Goal: Task Accomplishment & Management: Manage account settings

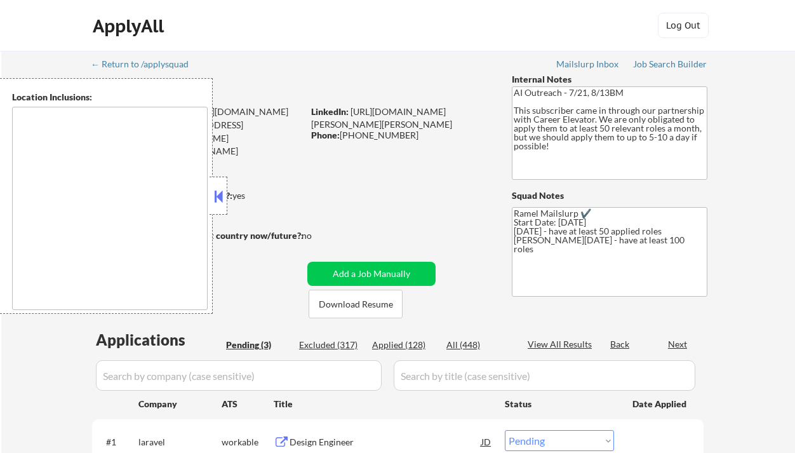
select select ""pending""
type textarea "Charlotte, NC Matthews, NC Mint Hill, NC Pineville, NC Huntersville, NC Corneli…"
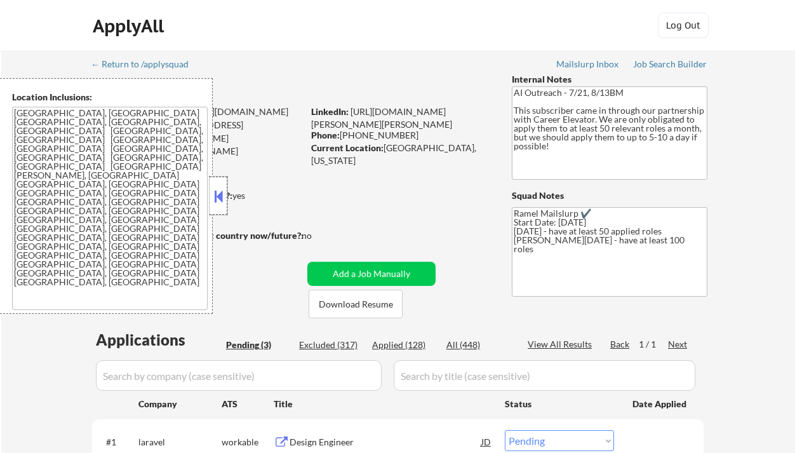
click at [222, 185] on div at bounding box center [218, 195] width 18 height 38
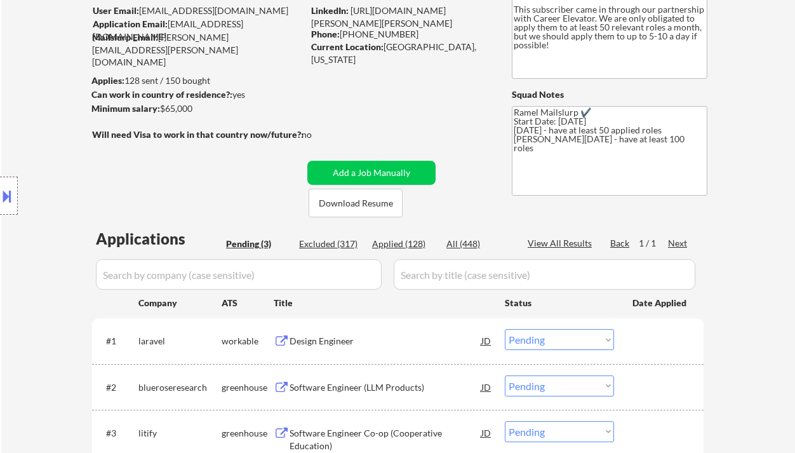
scroll to position [106, 0]
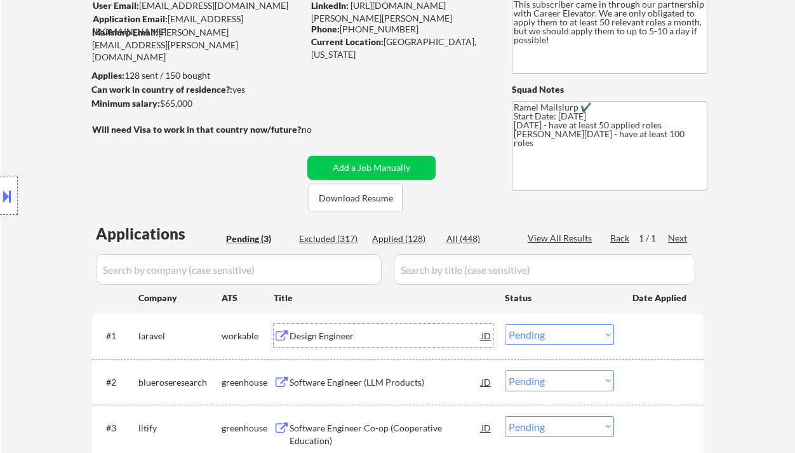
click at [310, 338] on div "Design Engineer" at bounding box center [385, 335] width 192 height 13
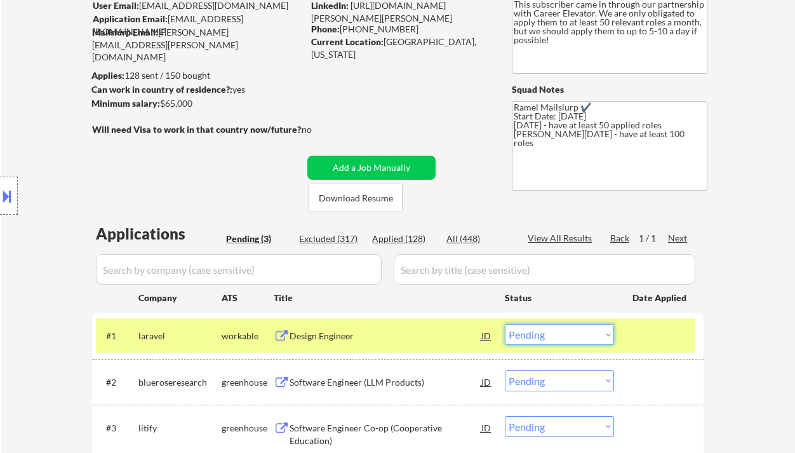
click at [532, 334] on select "Choose an option... Pending Applied Excluded (Questions) Excluded (Expired) Exc…" at bounding box center [559, 334] width 109 height 21
click at [505, 324] on select "Choose an option... Pending Applied Excluded (Questions) Excluded (Expired) Exc…" at bounding box center [559, 334] width 109 height 21
click at [416, 381] on div "Software Engineer (LLM Products)" at bounding box center [385, 382] width 192 height 13
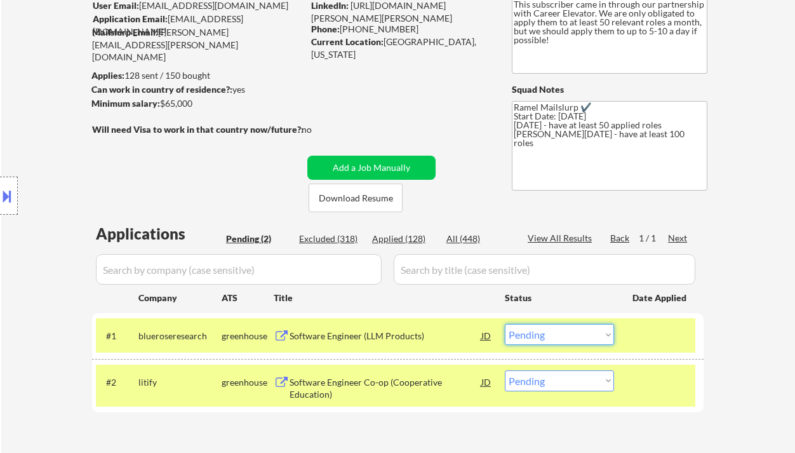
click at [545, 335] on select "Choose an option... Pending Applied Excluded (Questions) Excluded (Expired) Exc…" at bounding box center [559, 334] width 109 height 21
click at [505, 324] on select "Choose an option... Pending Applied Excluded (Questions) Excluded (Expired) Exc…" at bounding box center [559, 334] width 109 height 21
click at [417, 378] on div "Software Engineer Co-op (Cooperative Education)" at bounding box center [385, 388] width 192 height 25
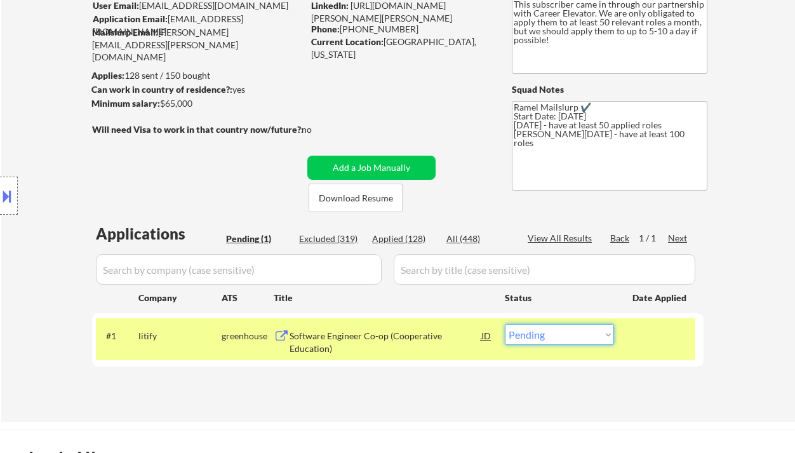
click at [517, 342] on select "Choose an option... Pending Applied Excluded (Questions) Excluded (Expired) Exc…" at bounding box center [559, 334] width 109 height 21
select select ""excluded__bad_match_""
click at [505, 324] on select "Choose an option... Pending Applied Excluded (Questions) Excluded (Expired) Exc…" at bounding box center [559, 334] width 109 height 21
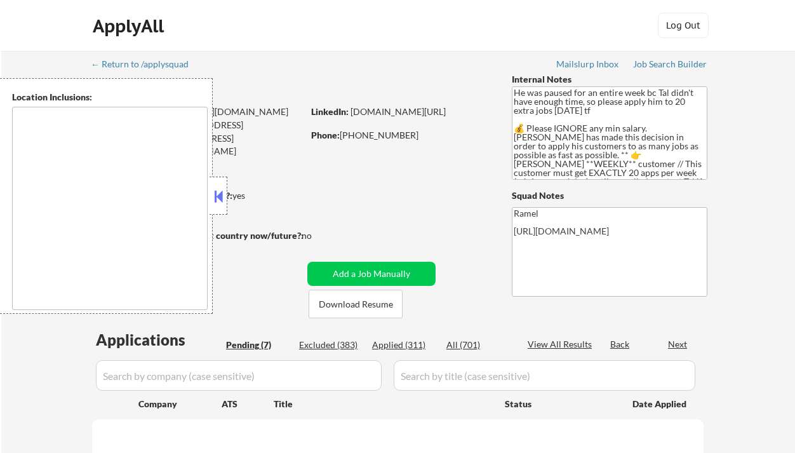
select select ""pending""
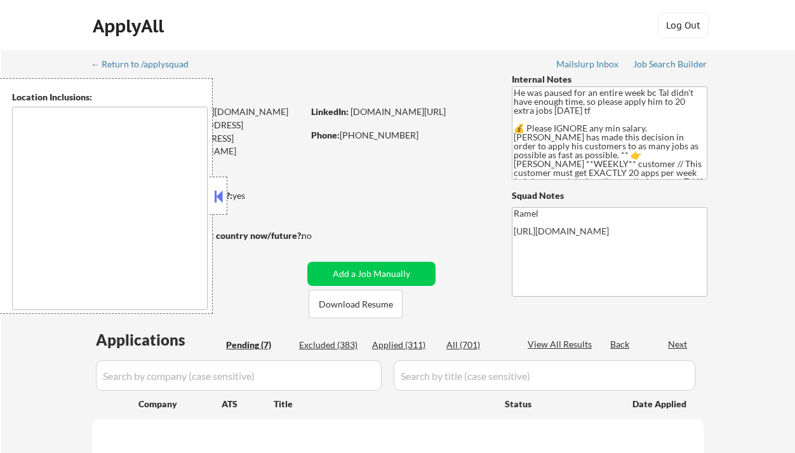
select select ""pending""
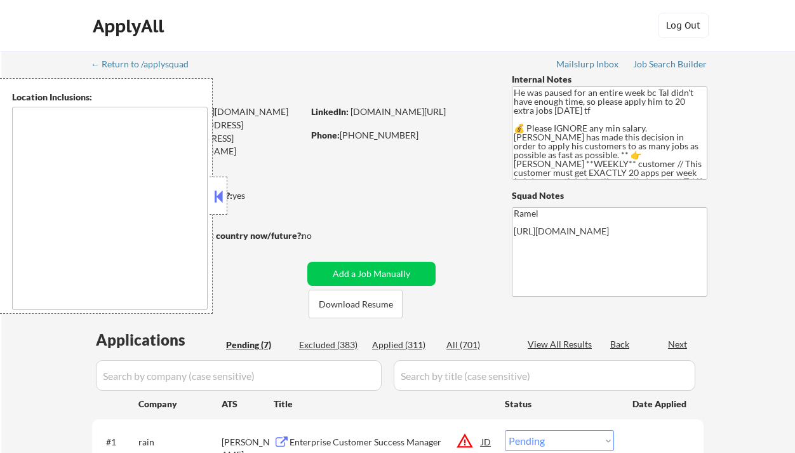
type textarea "remote"
click at [210, 189] on div at bounding box center [218, 195] width 18 height 38
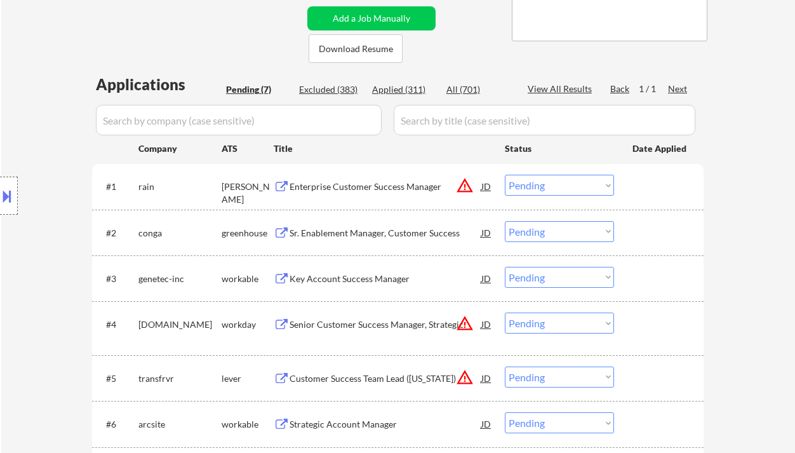
scroll to position [256, 0]
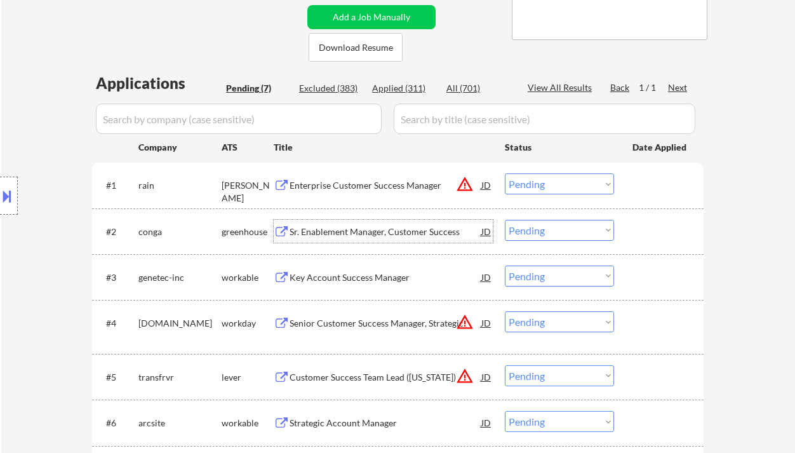
click at [314, 231] on div "Sr. Enablement Manager, Customer Success" at bounding box center [385, 231] width 192 height 13
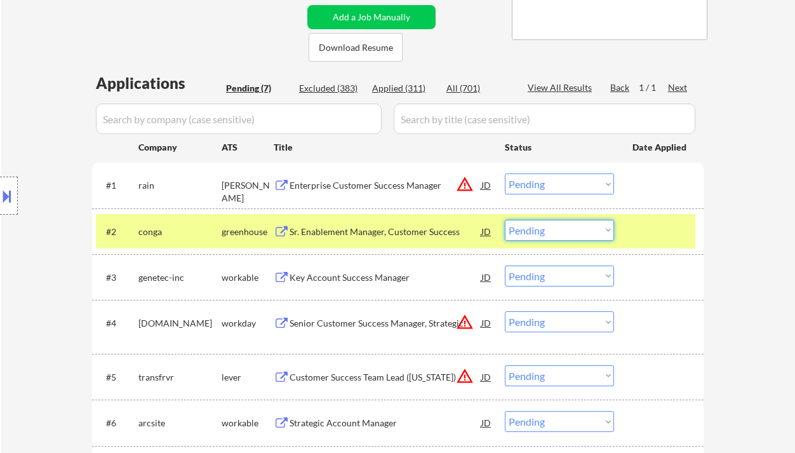
click at [539, 229] on select "Choose an option... Pending Applied Excluded (Questions) Excluded (Expired) Exc…" at bounding box center [559, 230] width 109 height 21
click at [505, 220] on select "Choose an option... Pending Applied Excluded (Questions) Excluded (Expired) Exc…" at bounding box center [559, 230] width 109 height 21
click at [406, 281] on div "Key Account Success Manager" at bounding box center [385, 277] width 192 height 13
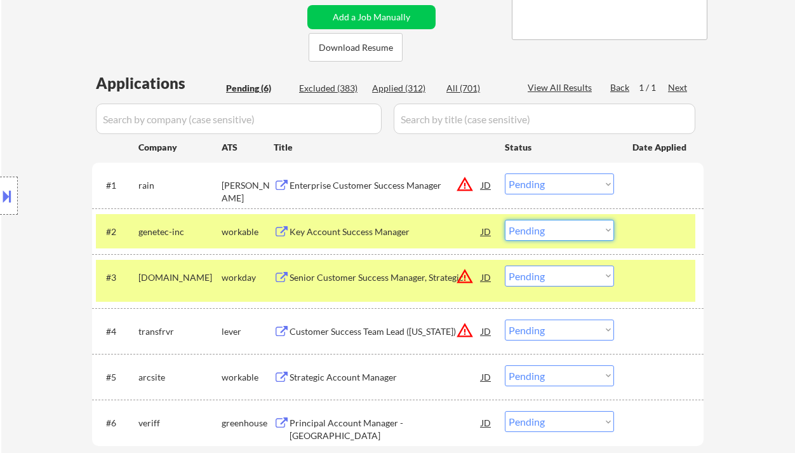
click at [536, 229] on select "Choose an option... Pending Applied Excluded (Questions) Excluded (Expired) Exc…" at bounding box center [559, 230] width 109 height 21
click at [505, 220] on select "Choose an option... Pending Applied Excluded (Questions) Excluded (Expired) Exc…" at bounding box center [559, 230] width 109 height 21
select select ""pending""
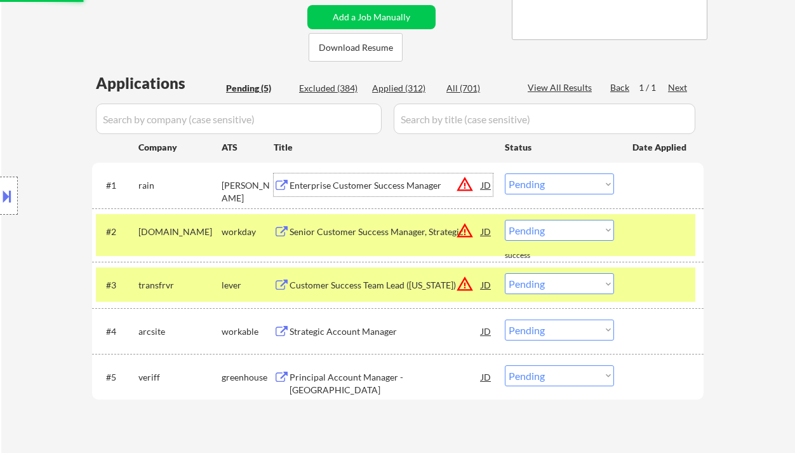
click at [348, 183] on div "Enterprise Customer Success Manager" at bounding box center [385, 185] width 192 height 13
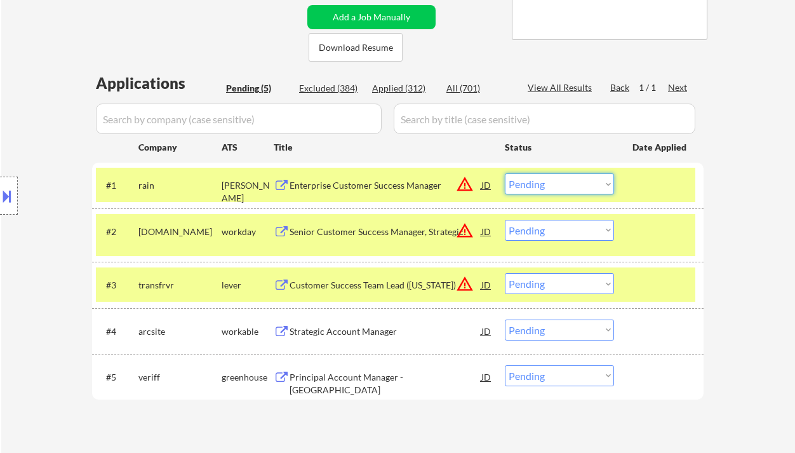
click at [567, 182] on select "Choose an option... Pending Applied Excluded (Questions) Excluded (Expired) Exc…" at bounding box center [559, 183] width 109 height 21
click at [505, 173] on select "Choose an option... Pending Applied Excluded (Questions) Excluded (Expired) Exc…" at bounding box center [559, 183] width 109 height 21
click at [377, 331] on div "Strategic Account Manager" at bounding box center [385, 331] width 192 height 13
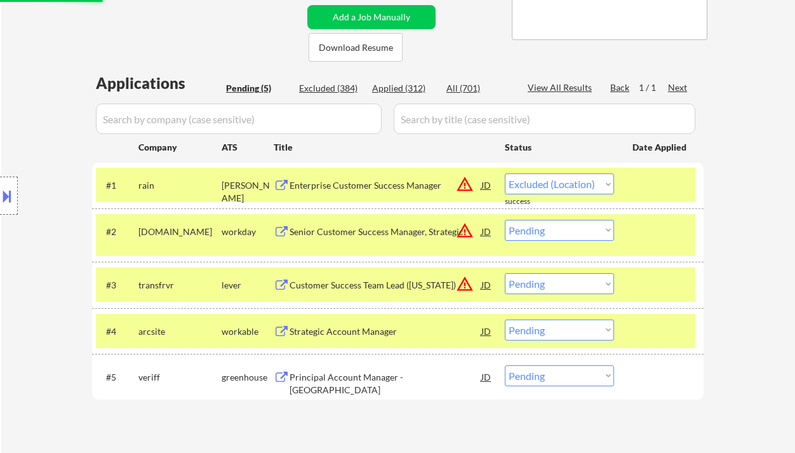
select select ""pending""
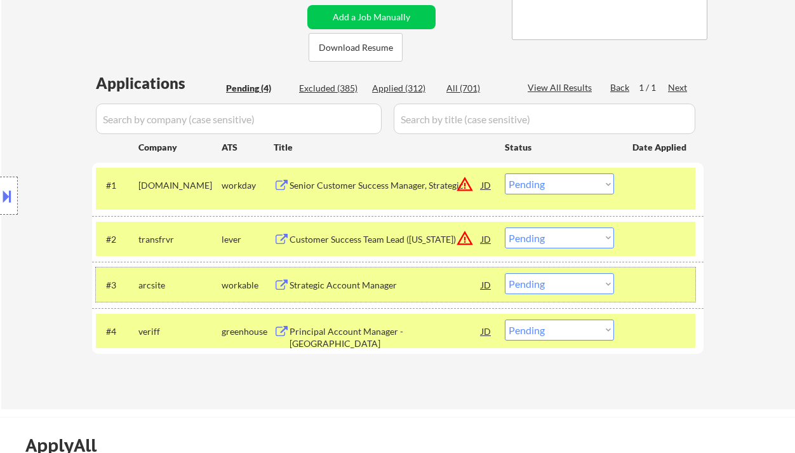
click at [545, 294] on div "#3 arcsite workable Strategic Account Manager JD warning_amber Choose an option…" at bounding box center [395, 284] width 599 height 34
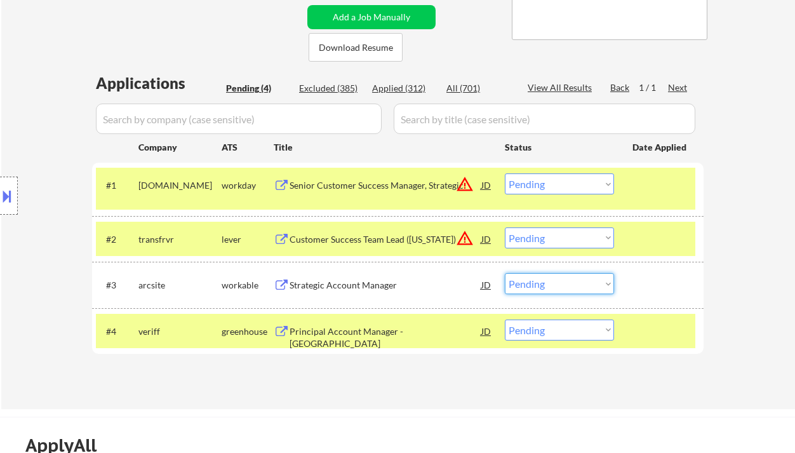
click at [550, 286] on select "Choose an option... Pending Applied Excluded (Questions) Excluded (Expired) Exc…" at bounding box center [559, 283] width 109 height 21
click at [505, 273] on select "Choose an option... Pending Applied Excluded (Questions) Excluded (Expired) Exc…" at bounding box center [559, 283] width 109 height 21
click at [365, 333] on div "Principal Account Manager - USA" at bounding box center [385, 337] width 192 height 25
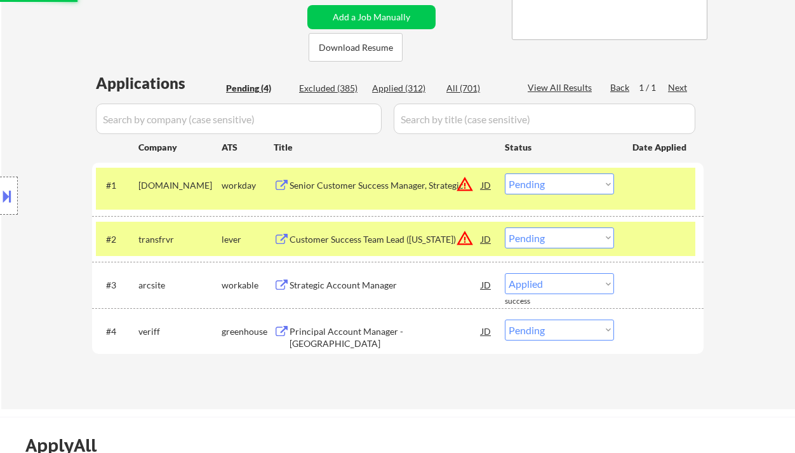
select select ""pending""
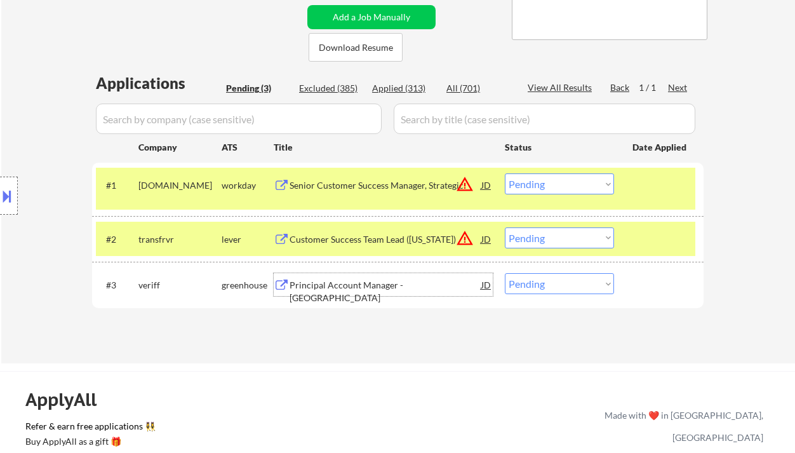
click at [361, 275] on div "Principal Account Manager - USA" at bounding box center [385, 284] width 192 height 23
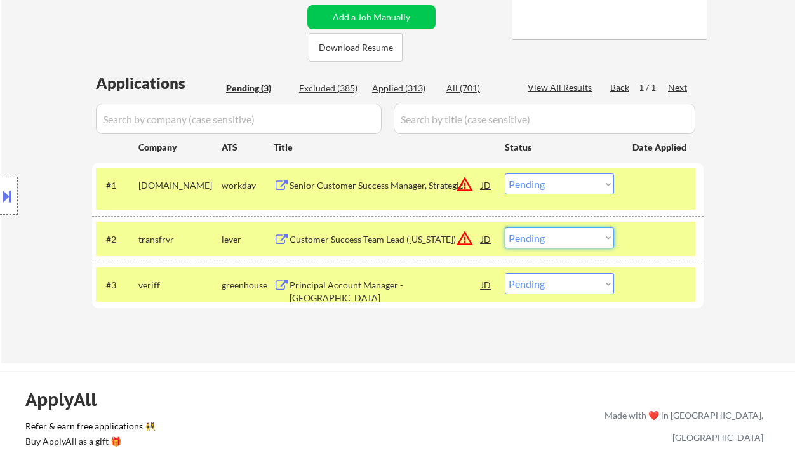
click at [561, 240] on select "Choose an option... Pending Applied Excluded (Questions) Excluded (Expired) Exc…" at bounding box center [559, 237] width 109 height 21
select select ""excluded__location_""
click at [505, 227] on select "Choose an option... Pending Applied Excluded (Questions) Excluded (Expired) Exc…" at bounding box center [559, 237] width 109 height 21
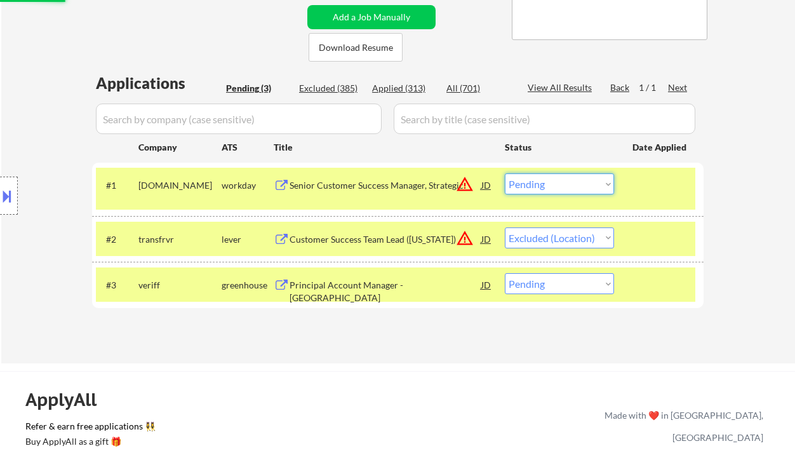
click at [552, 188] on select "Choose an option... Pending Applied Excluded (Questions) Excluded (Expired) Exc…" at bounding box center [559, 183] width 109 height 21
click at [505, 173] on select "Choose an option... Pending Applied Excluded (Questions) Excluded (Expired) Exc…" at bounding box center [559, 183] width 109 height 21
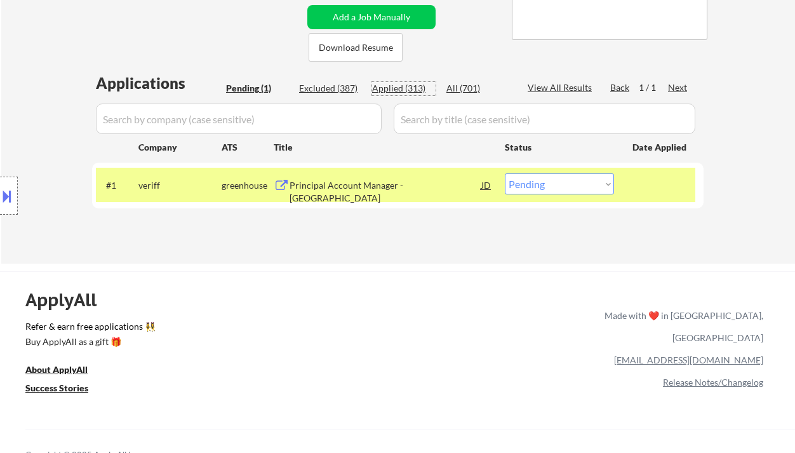
click at [408, 91] on div "Applied (313)" at bounding box center [403, 88] width 63 height 13
select select ""applied""
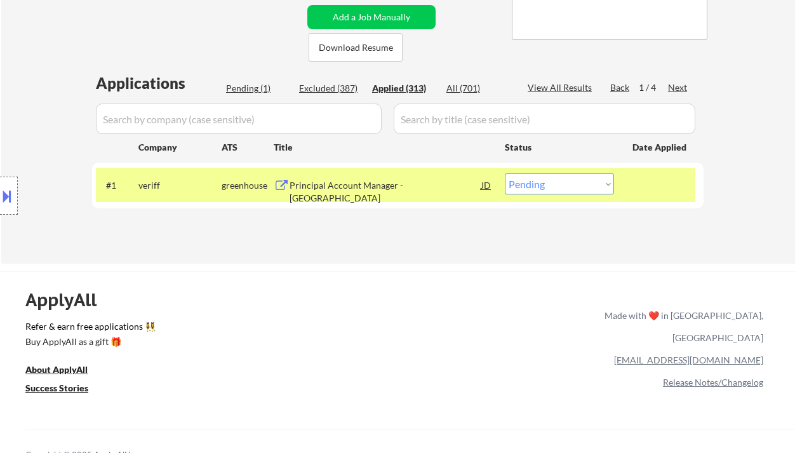
select select ""applied""
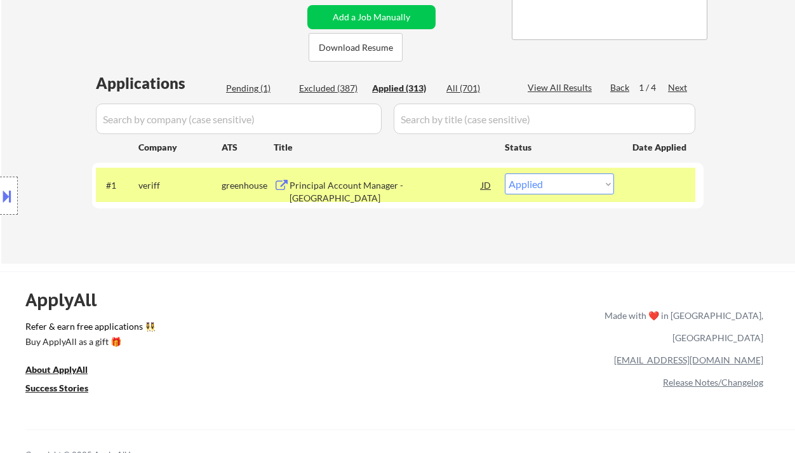
select select ""applied""
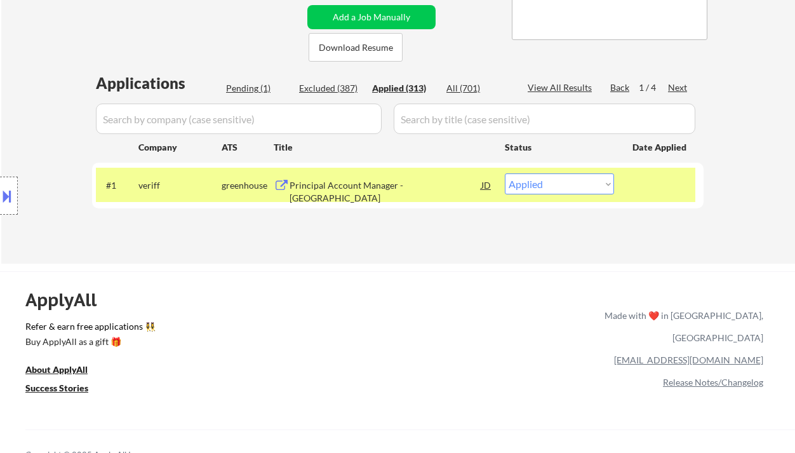
select select ""applied""
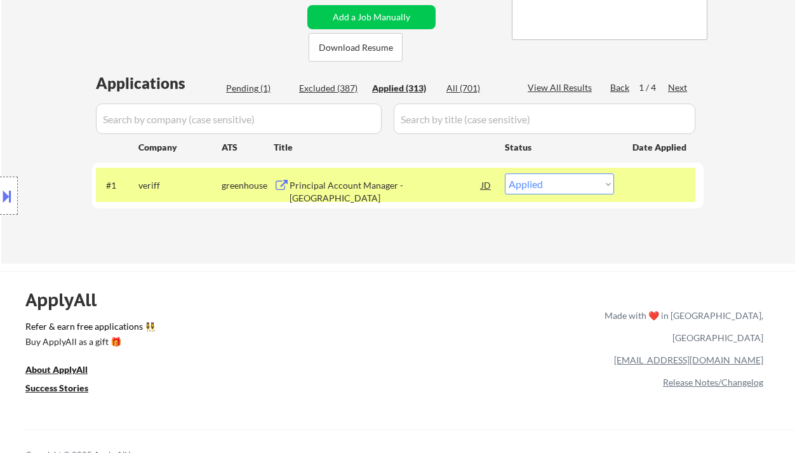
select select ""applied""
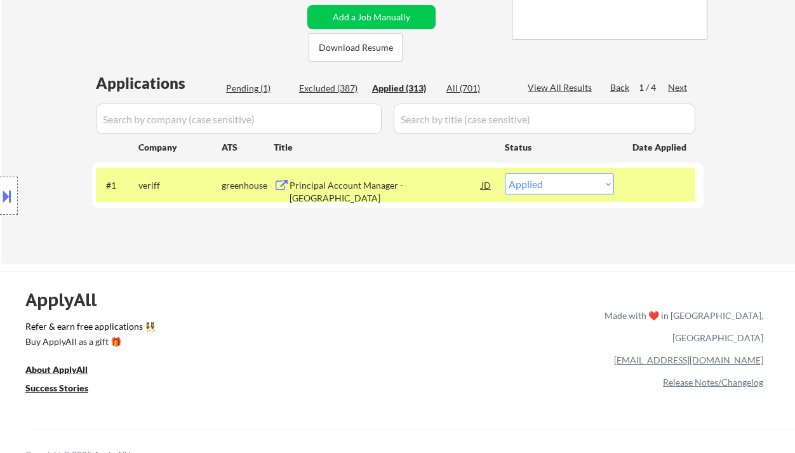
select select ""applied""
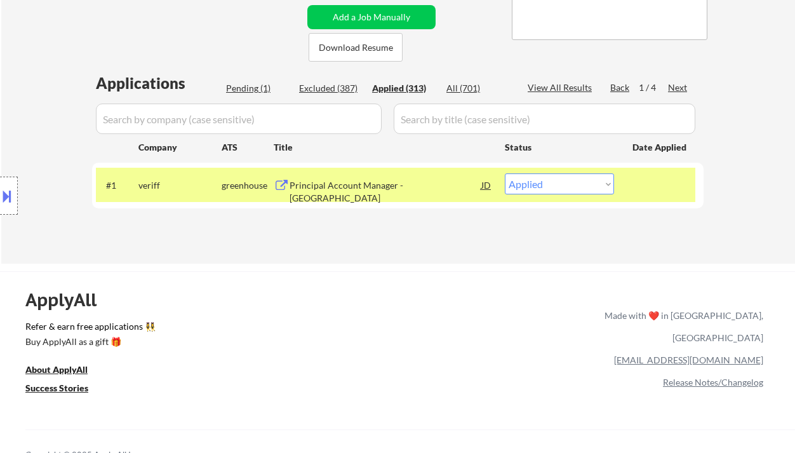
select select ""applied""
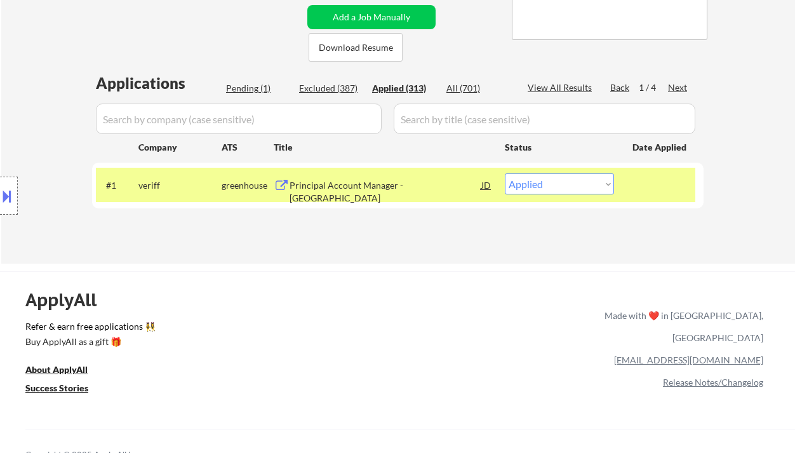
select select ""applied""
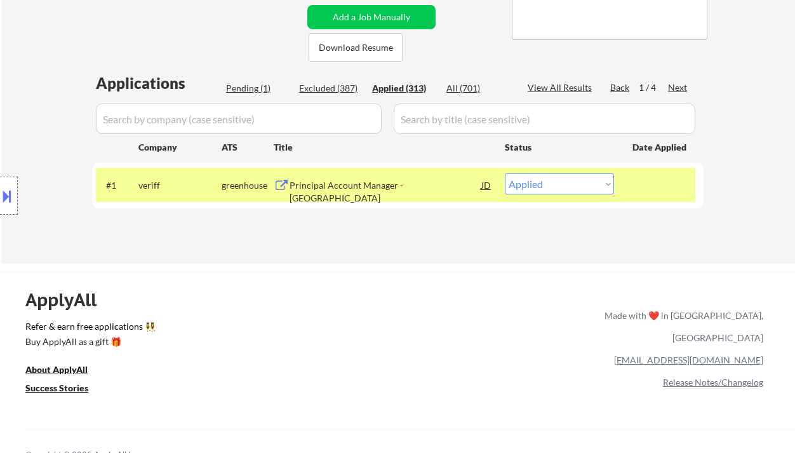
select select ""applied""
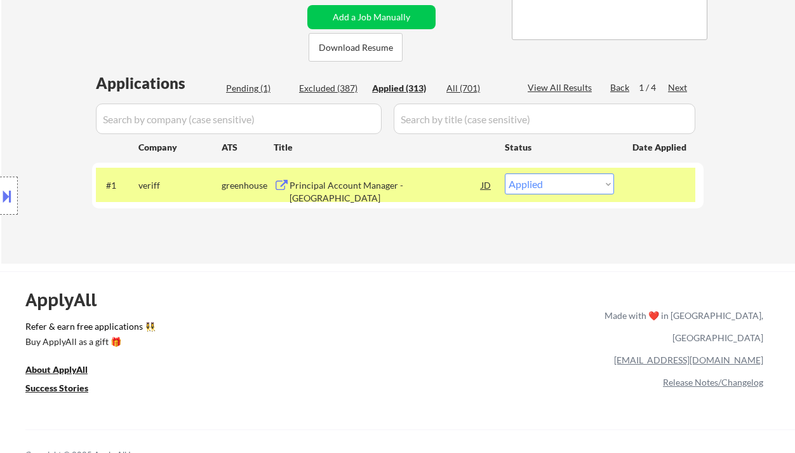
select select ""applied""
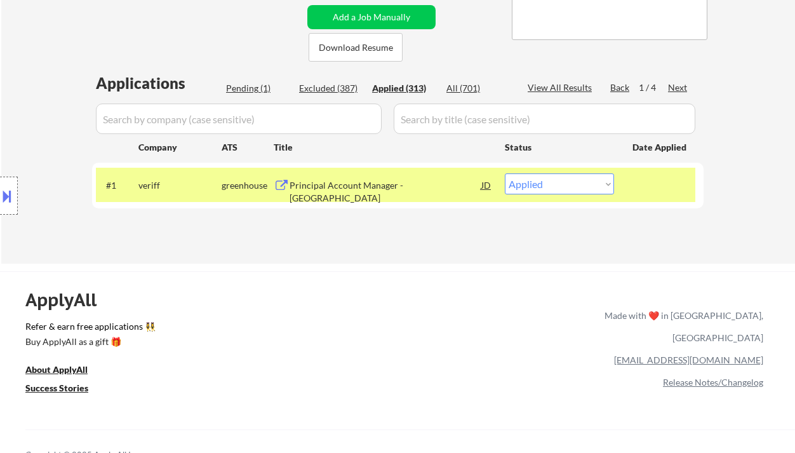
select select ""applied""
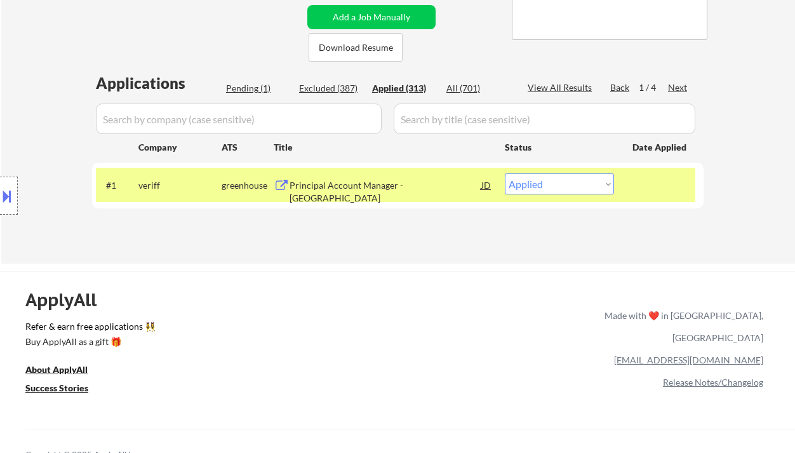
select select ""applied""
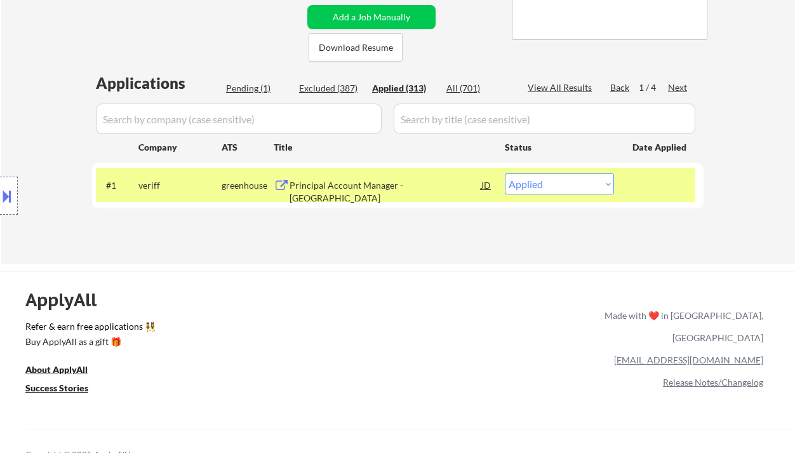
select select ""applied""
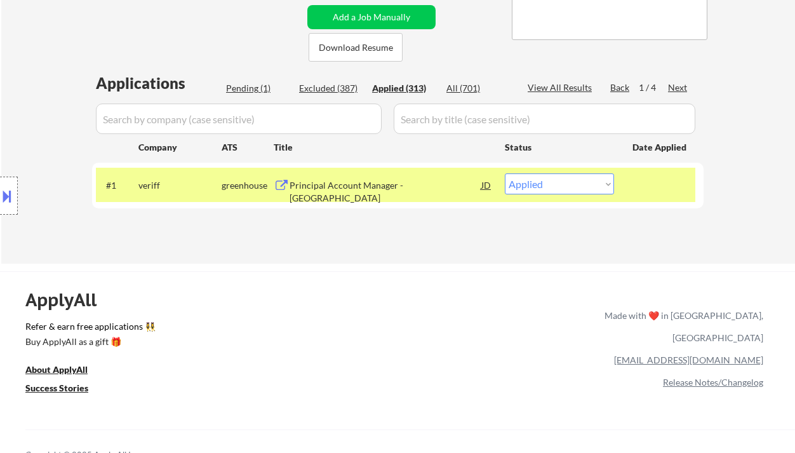
select select ""applied""
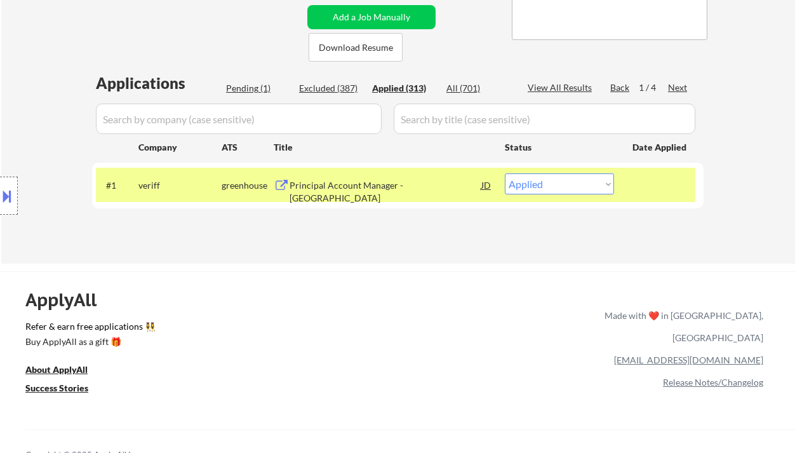
select select ""applied""
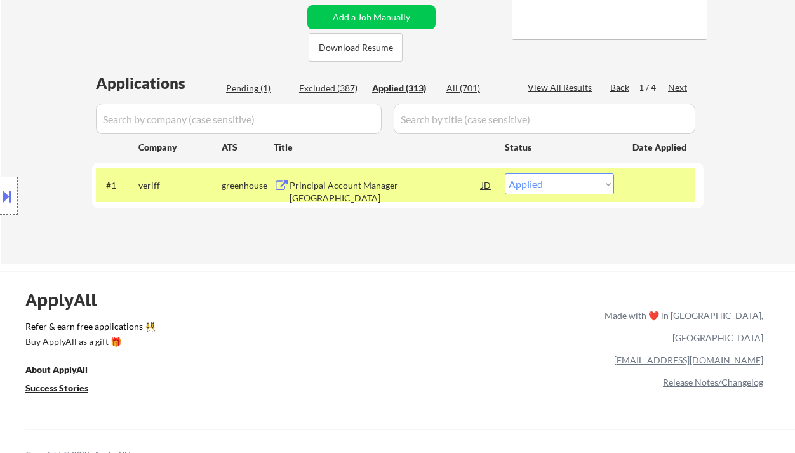
select select ""applied""
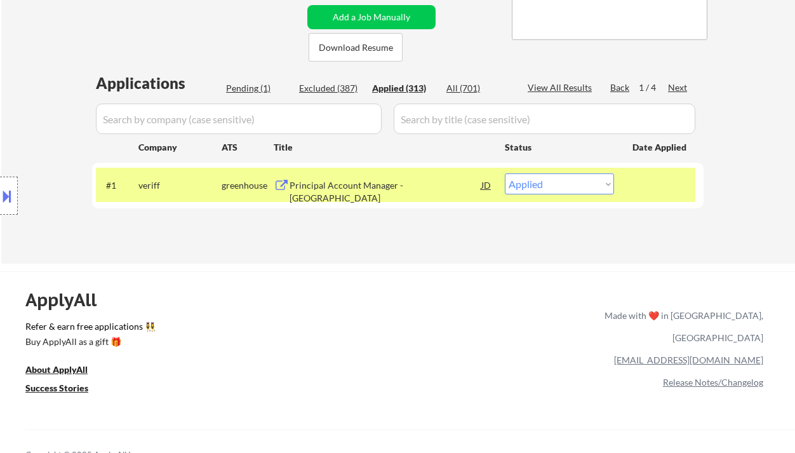
select select ""applied""
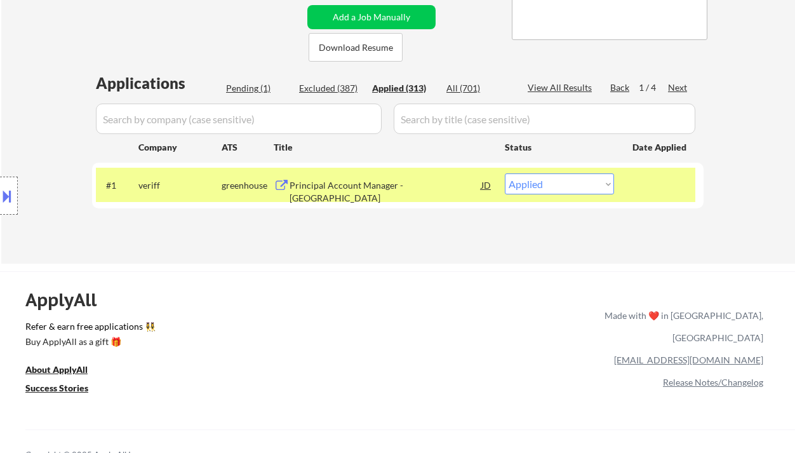
select select ""applied""
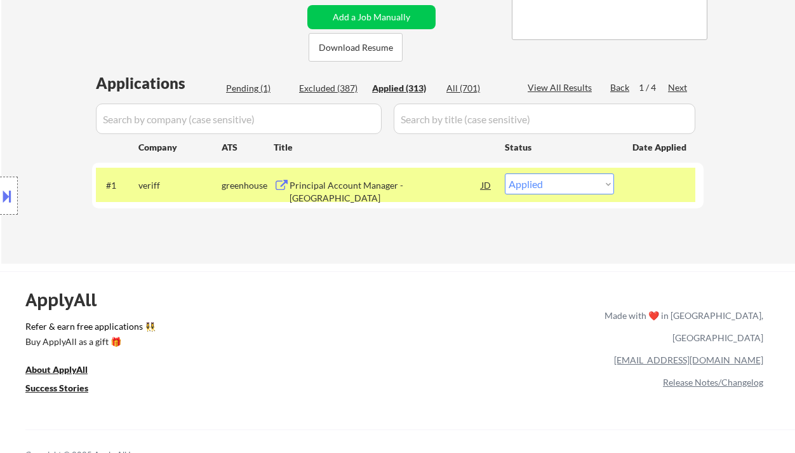
select select ""applied""
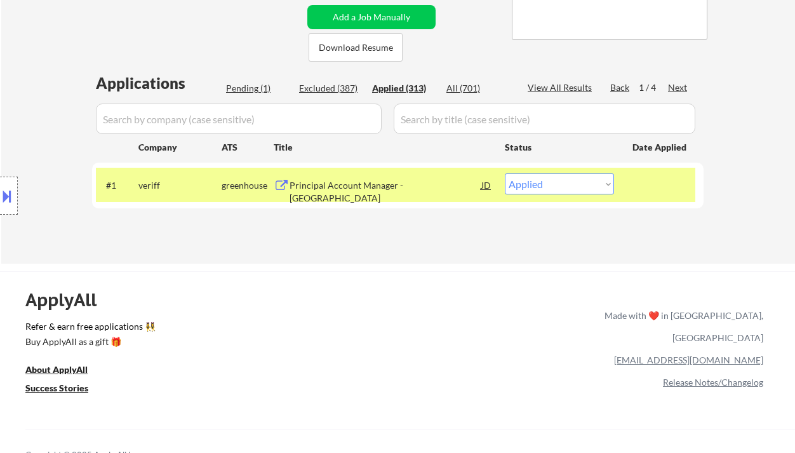
select select ""applied""
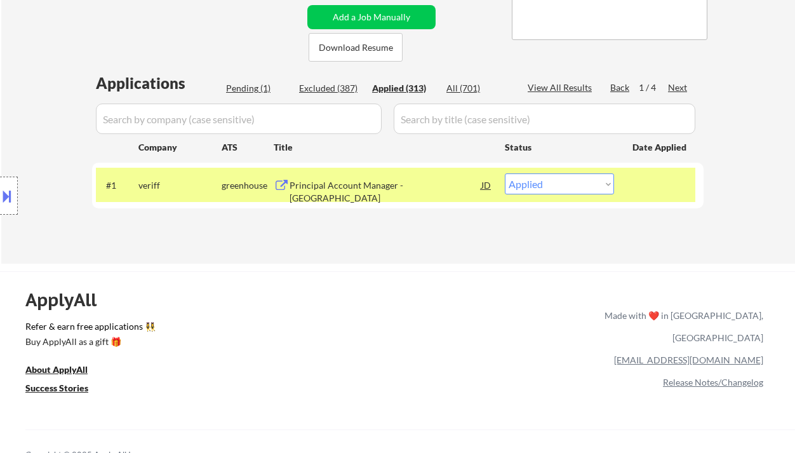
select select ""applied""
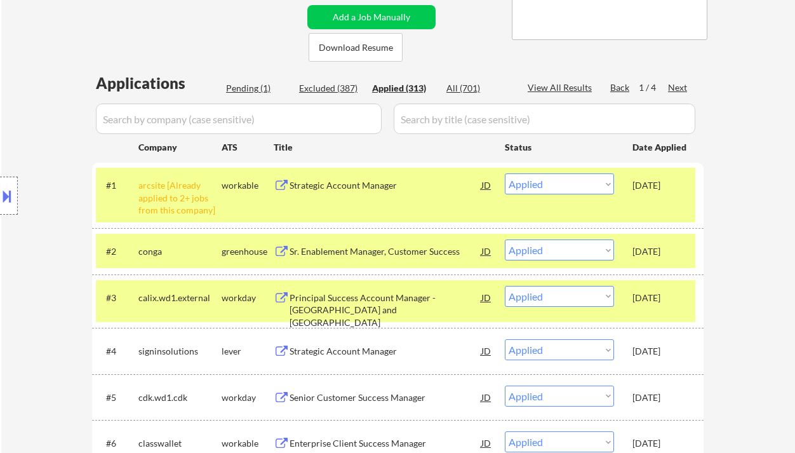
click at [30, 79] on div "Location Inclusions: remote" at bounding box center [113, 195] width 227 height 235
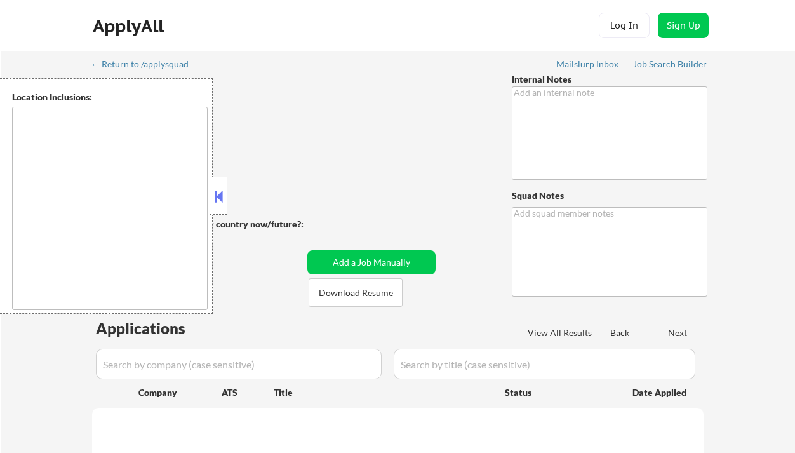
type textarea "He was paused for an entire week bc Tal didn't have enough time, so please appl…"
type textarea "Ramel [URL][DOMAIN_NAME]"
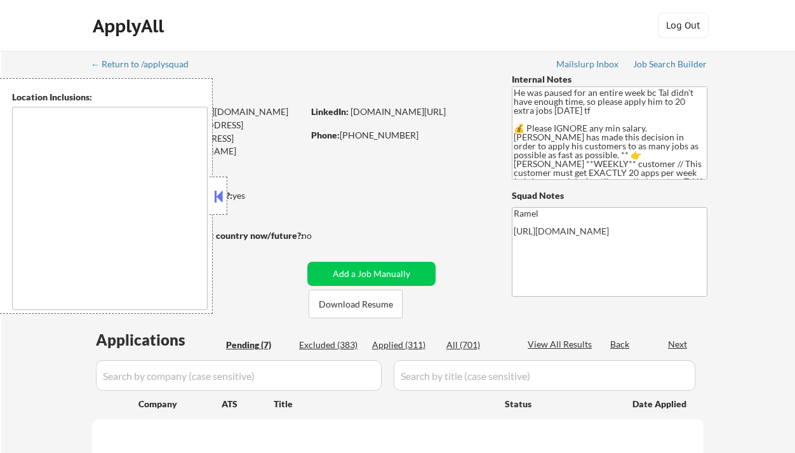
select select ""pending""
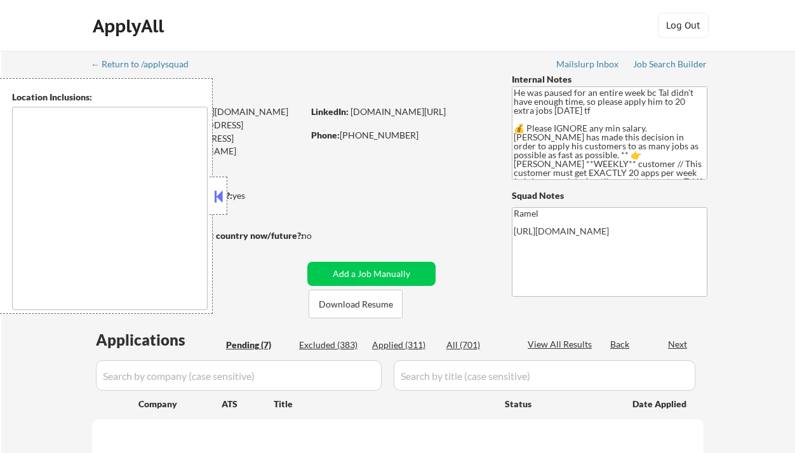
select select ""pending""
type textarea "remote"
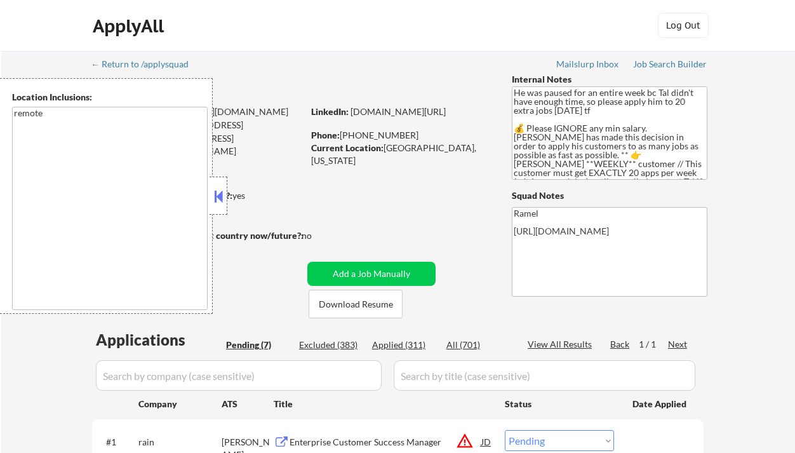
click at [223, 198] on button at bounding box center [218, 196] width 14 height 19
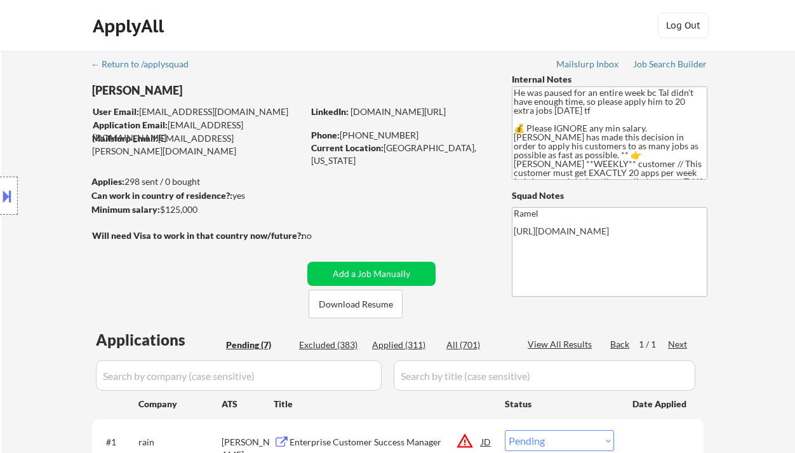
click at [416, 346] on div "Applied (311)" at bounding box center [403, 344] width 63 height 13
click at [553, 341] on div "View All Results" at bounding box center [561, 344] width 68 height 13
select select ""applied""
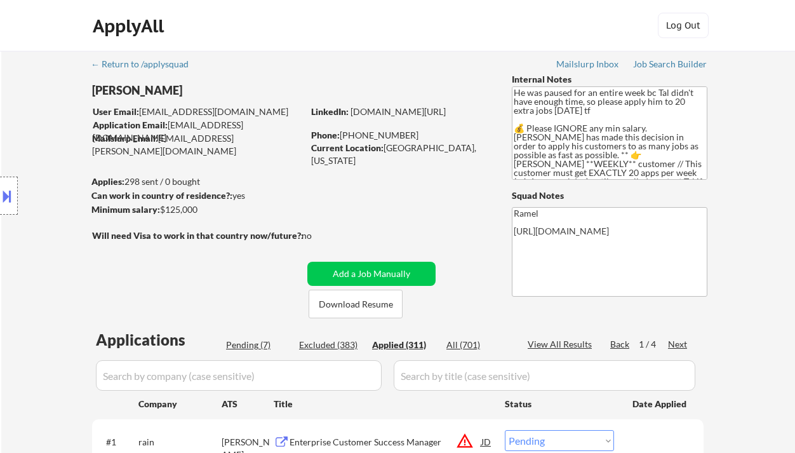
select select ""applied""
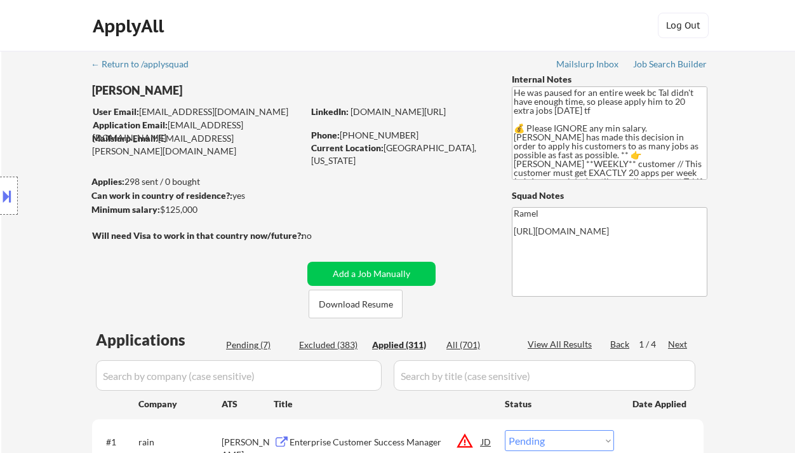
select select ""applied""
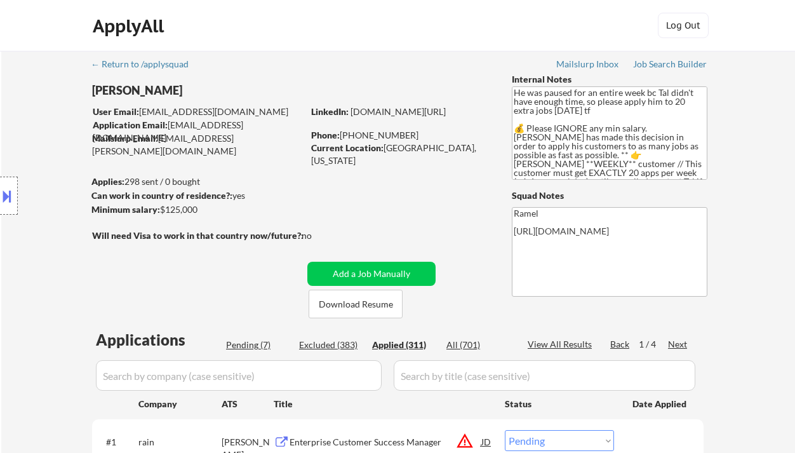
select select ""applied""
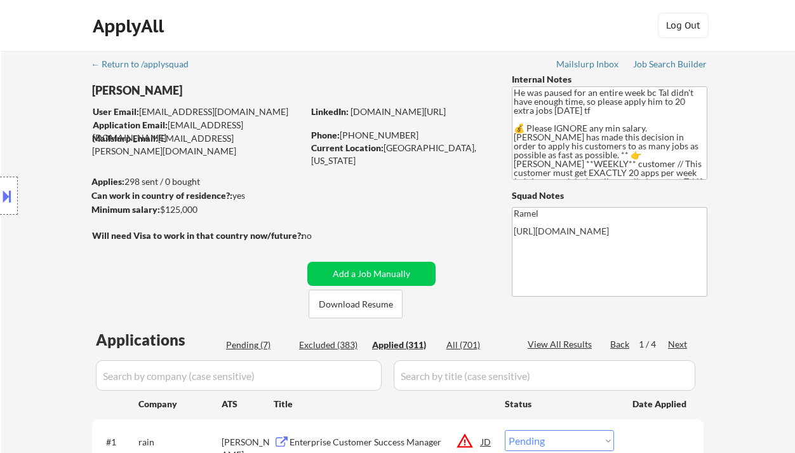
select select ""applied""
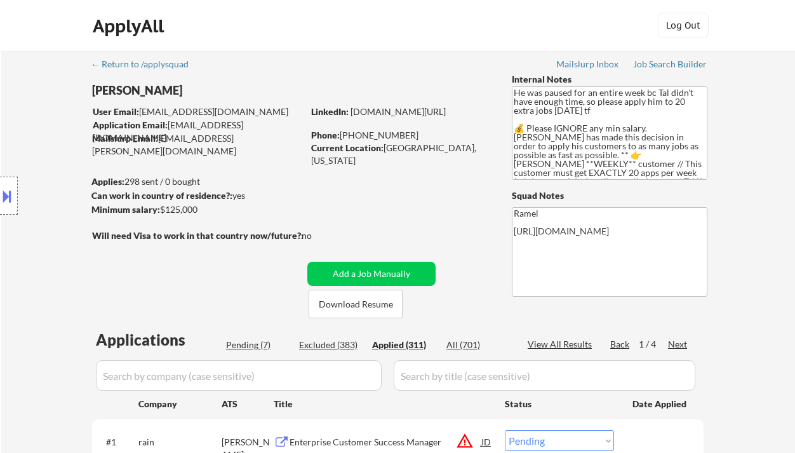
select select ""applied""
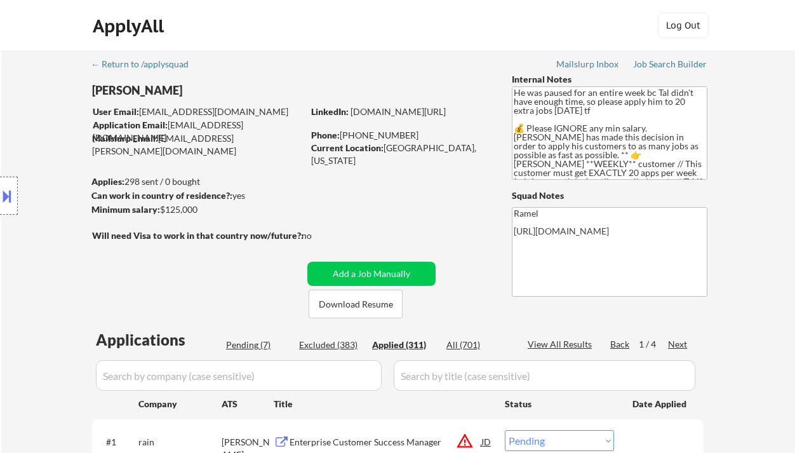
select select ""applied""
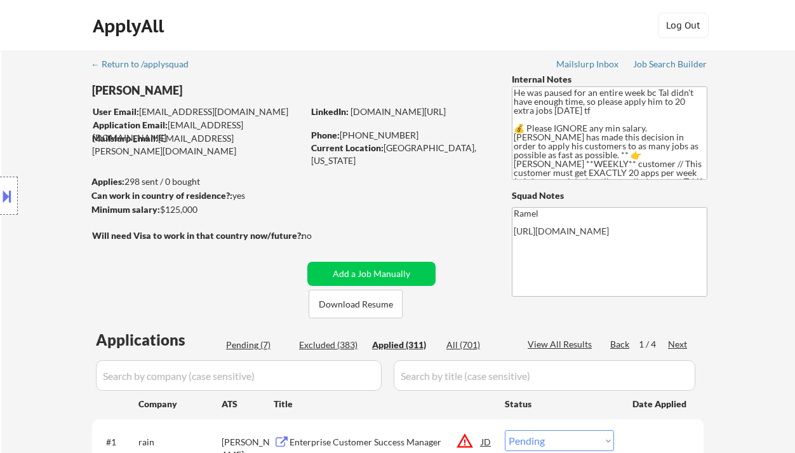
select select ""applied""
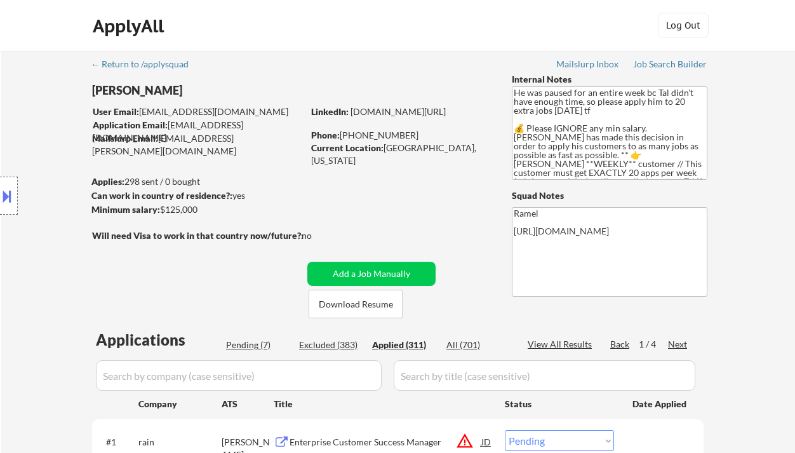
select select ""applied""
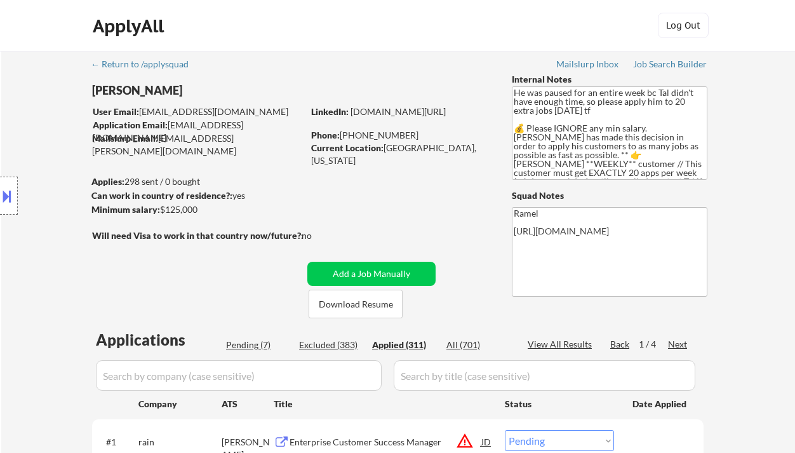
select select ""applied""
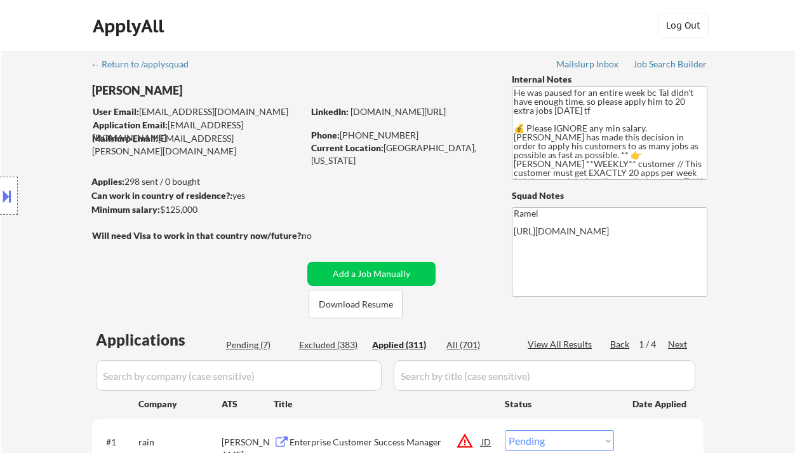
select select ""applied""
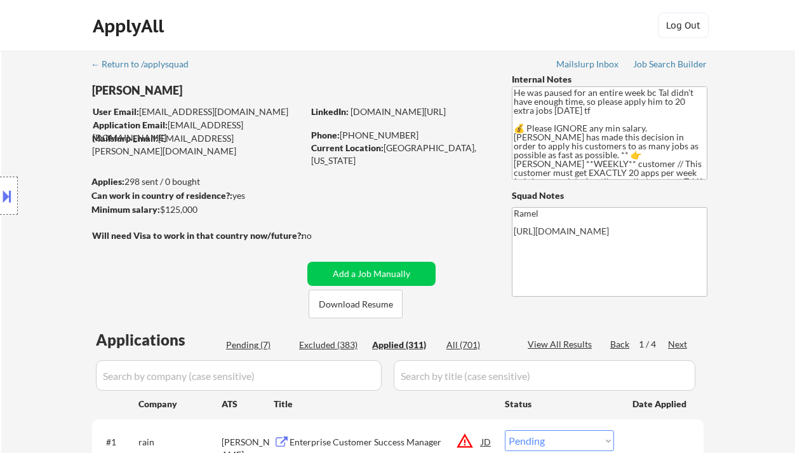
select select ""applied""
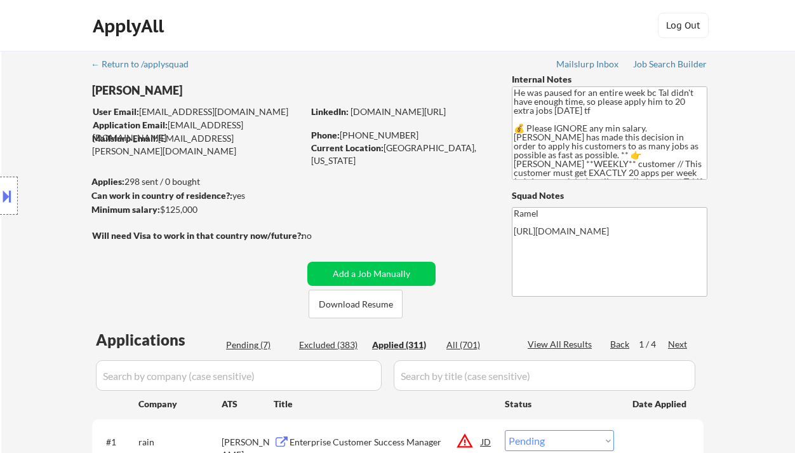
select select ""applied""
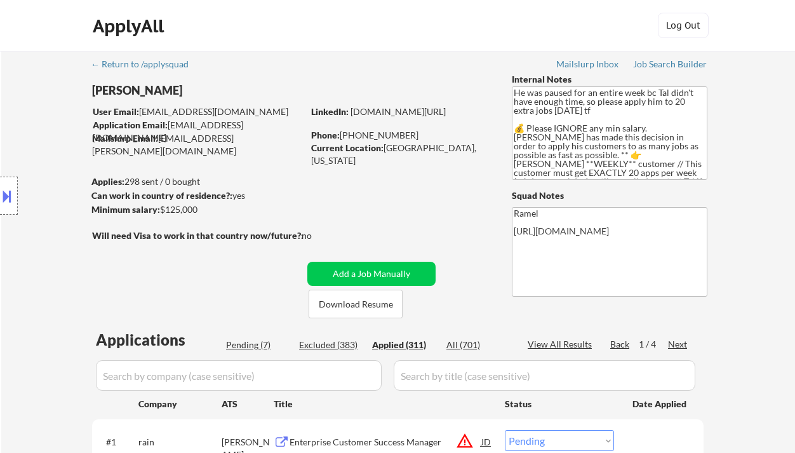
select select ""applied""
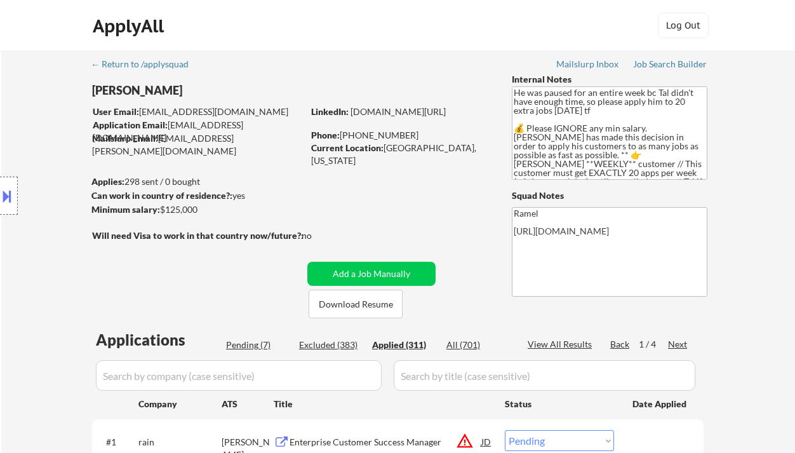
select select ""applied""
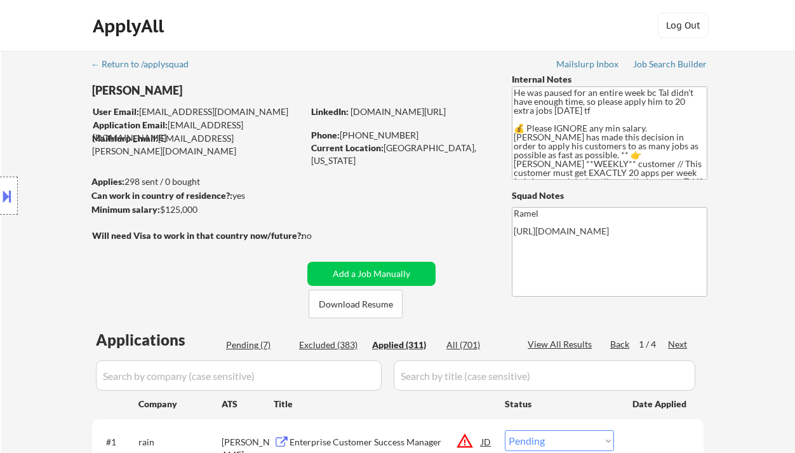
select select ""applied""
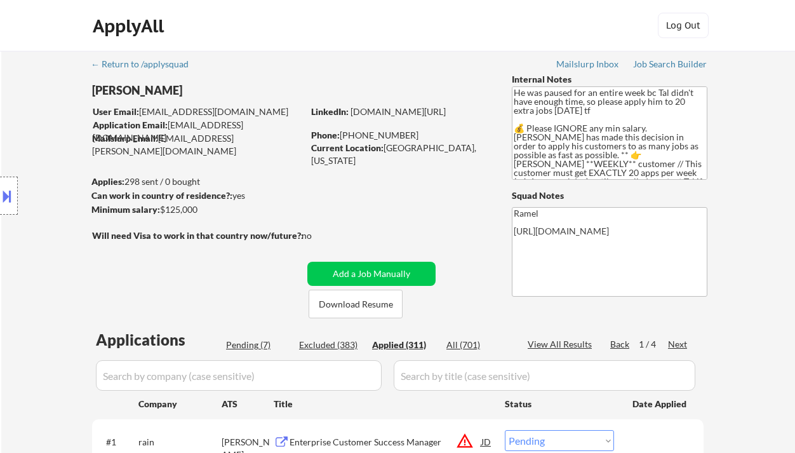
select select ""applied""
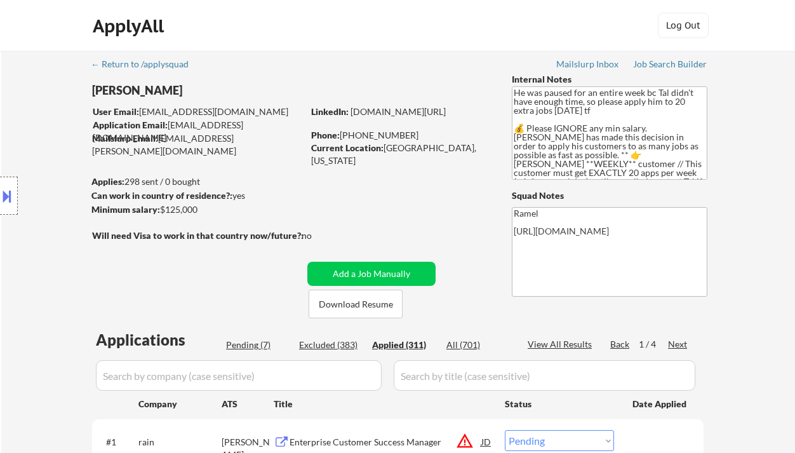
select select ""applied""
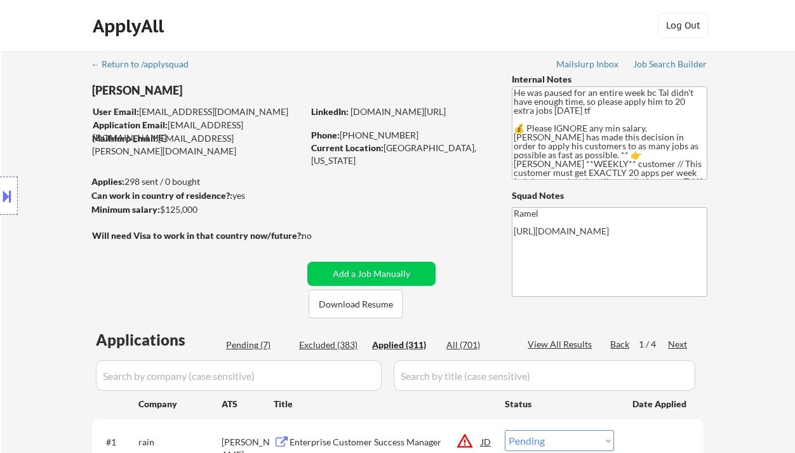
select select ""applied""
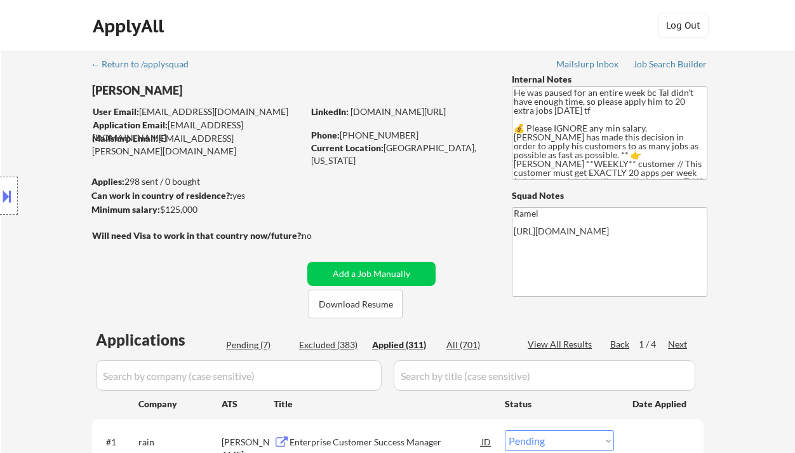
select select ""applied""
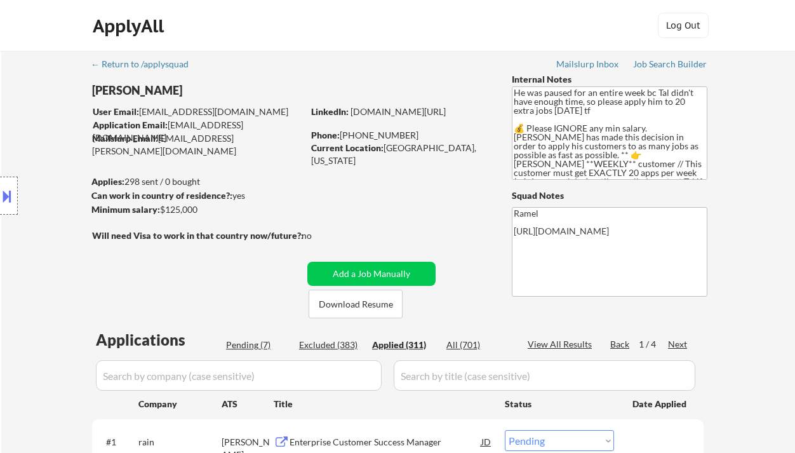
select select ""applied""
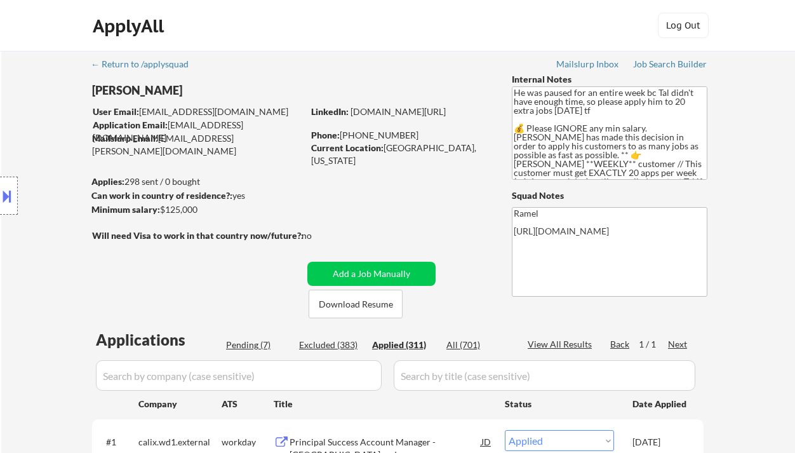
select select ""applied""
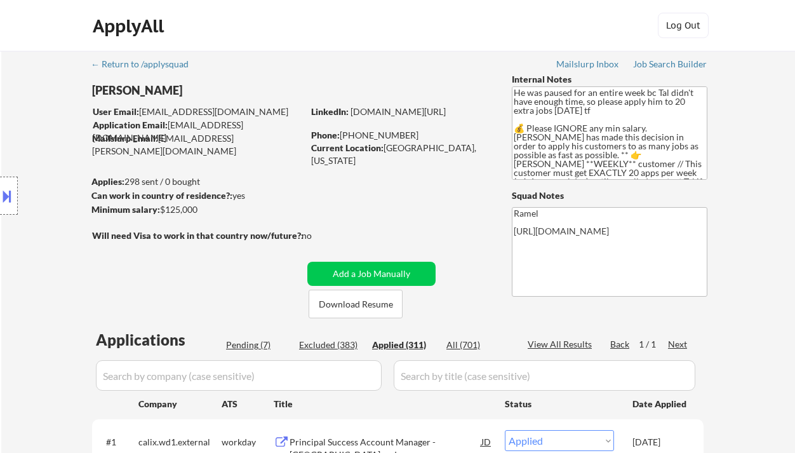
select select ""applied""
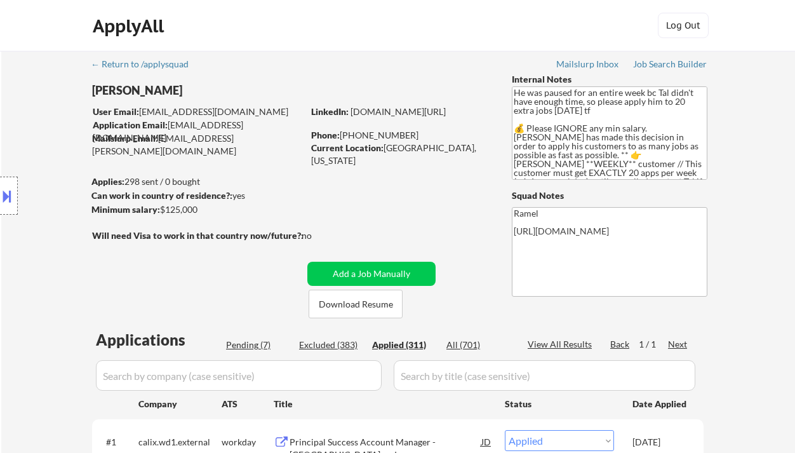
select select ""applied""
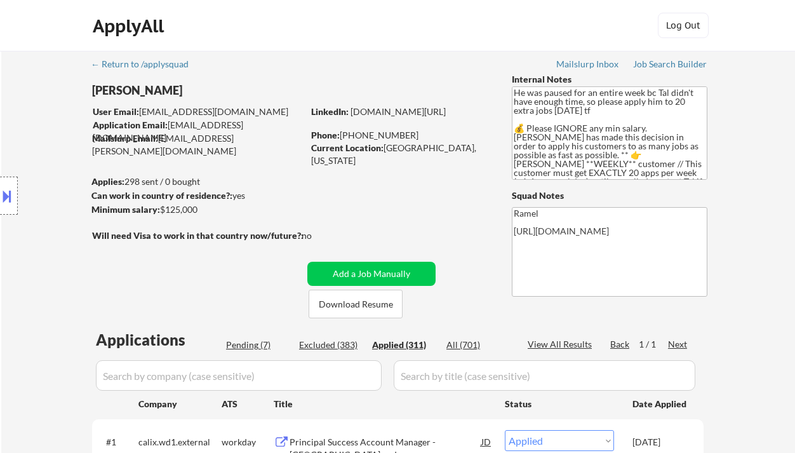
select select ""applied""
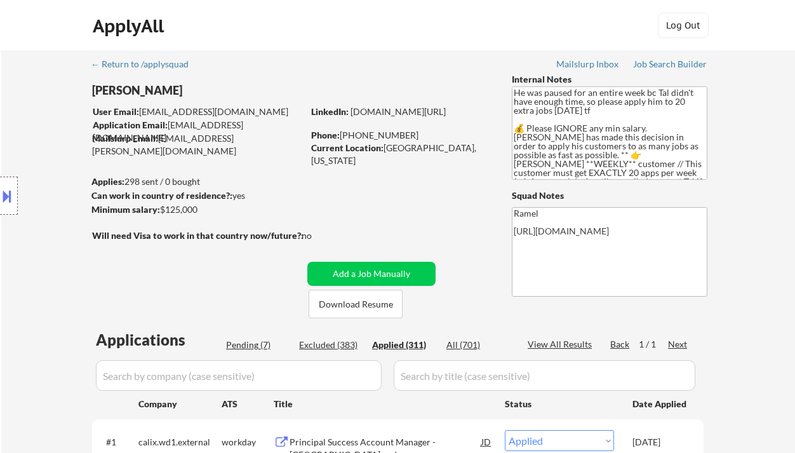
select select ""applied""
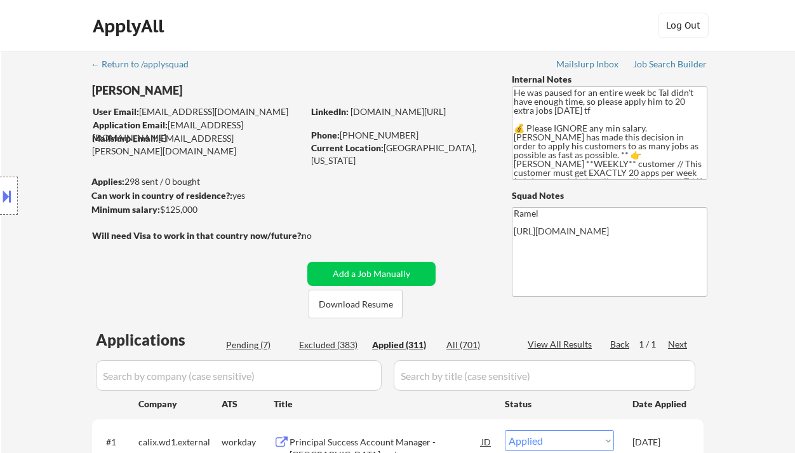
select select ""applied""
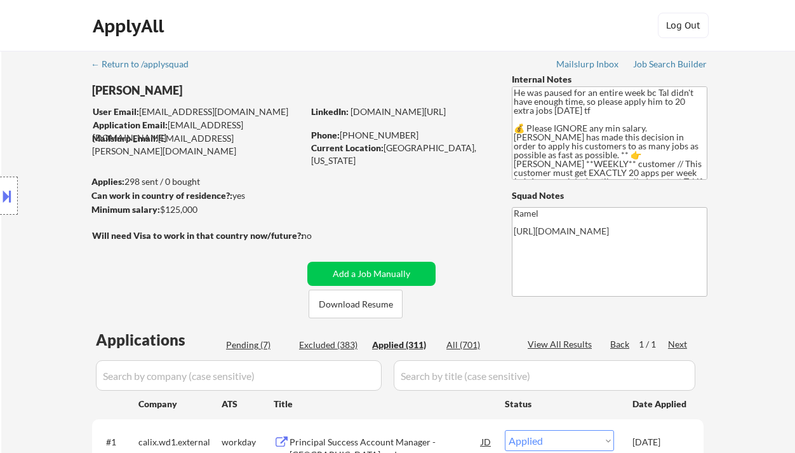
select select ""applied""
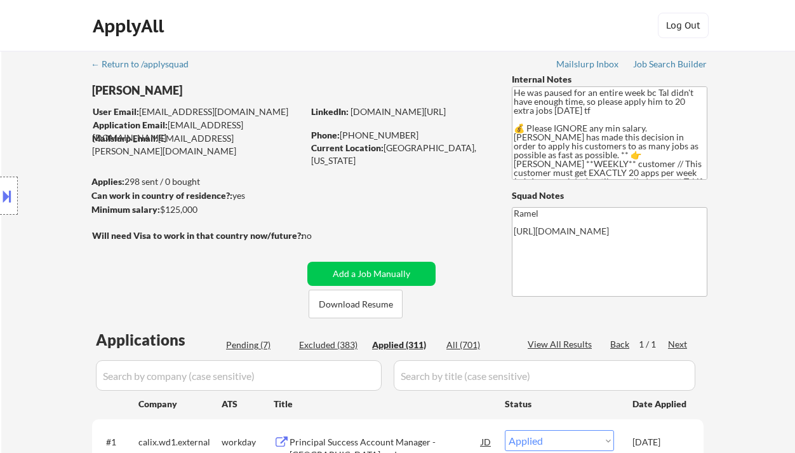
select select ""applied""
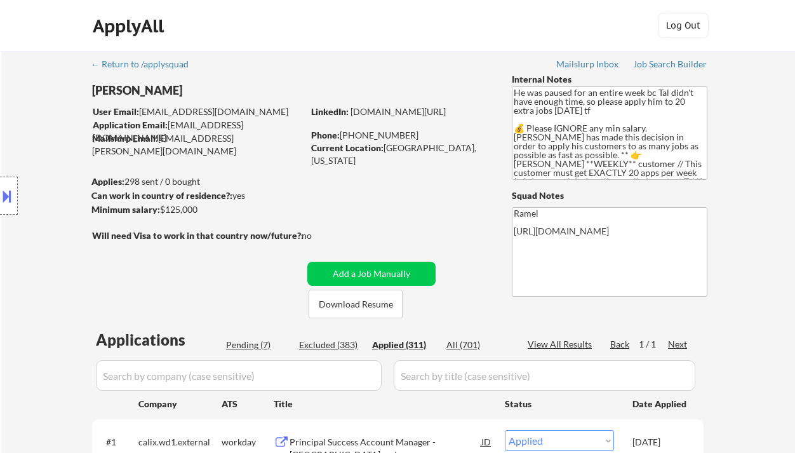
select select ""applied""
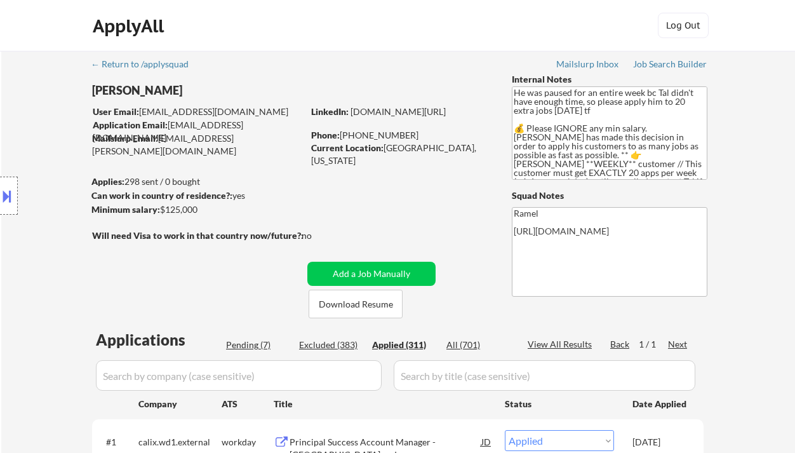
select select ""applied""
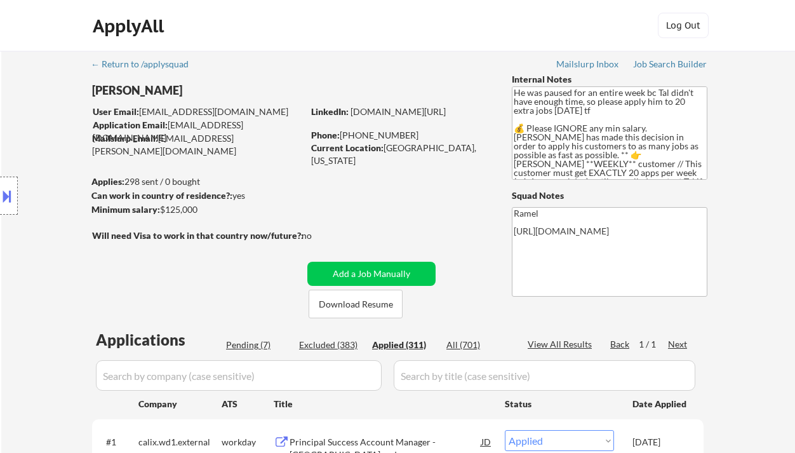
select select ""applied""
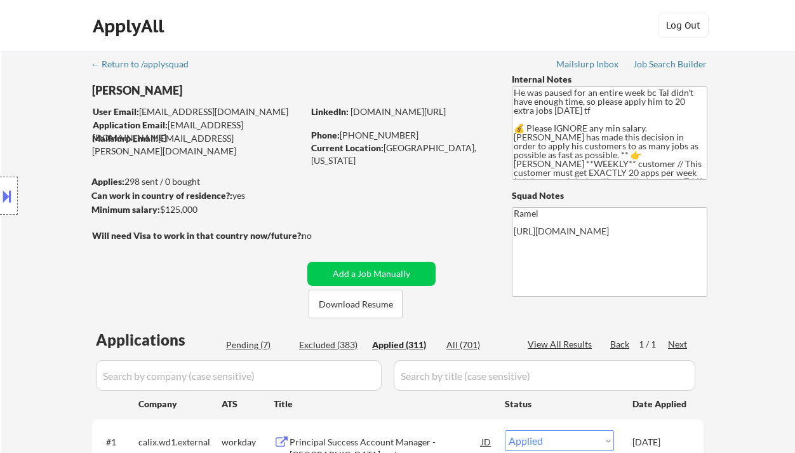
select select ""applied""
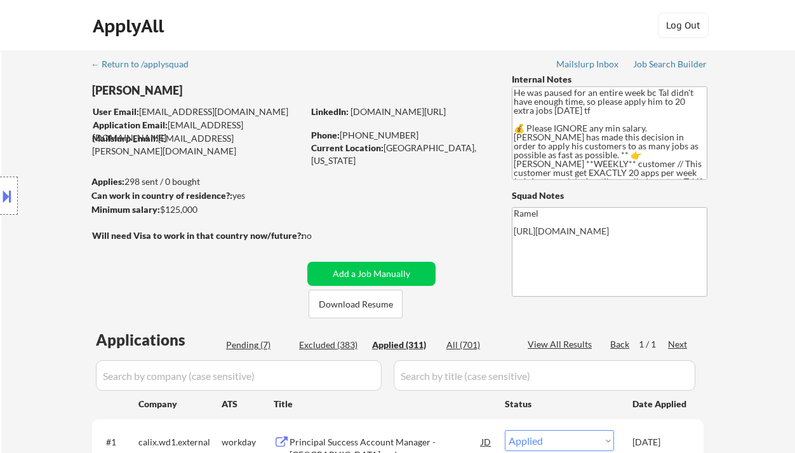
select select ""applied""
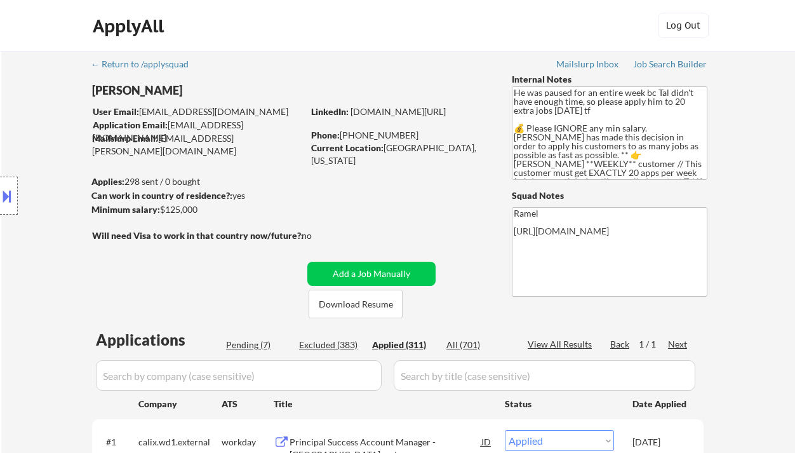
select select ""applied""
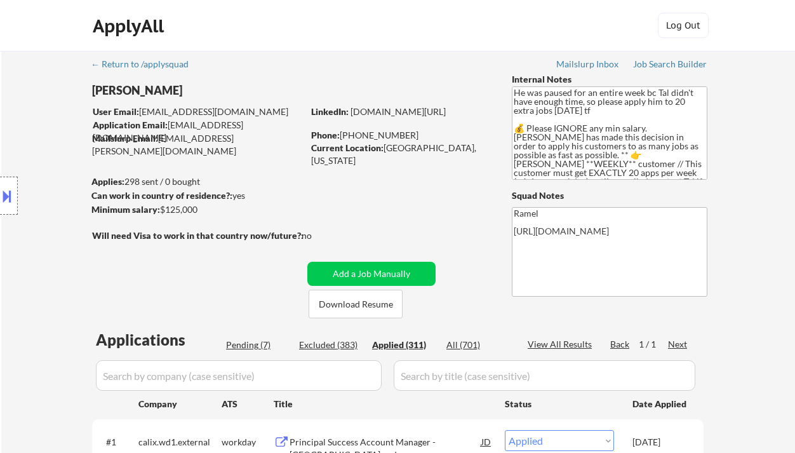
select select ""applied""
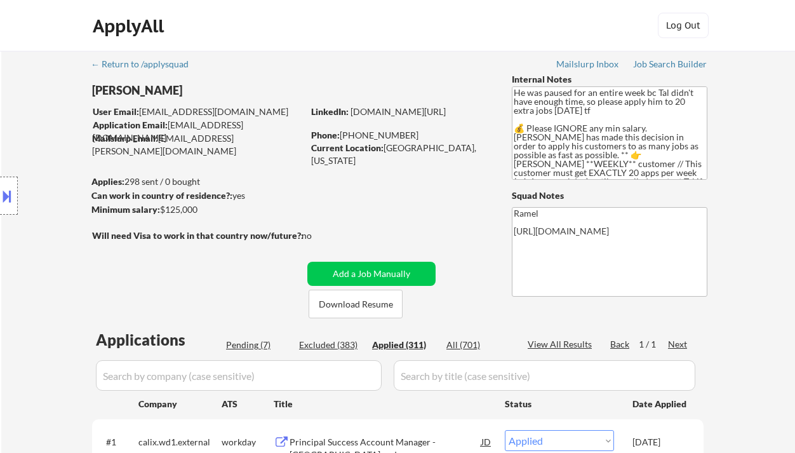
select select ""applied""
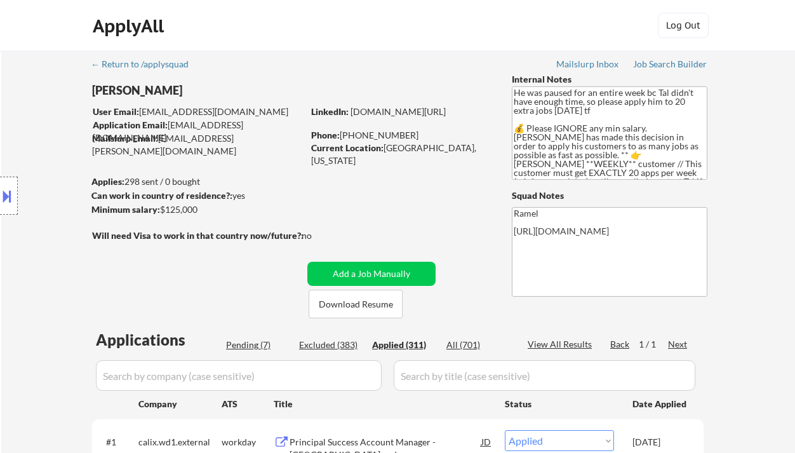
select select ""applied""
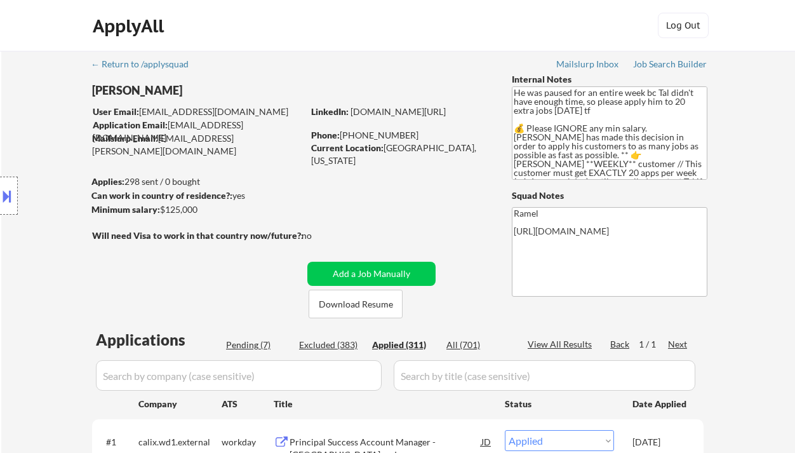
select select ""applied""
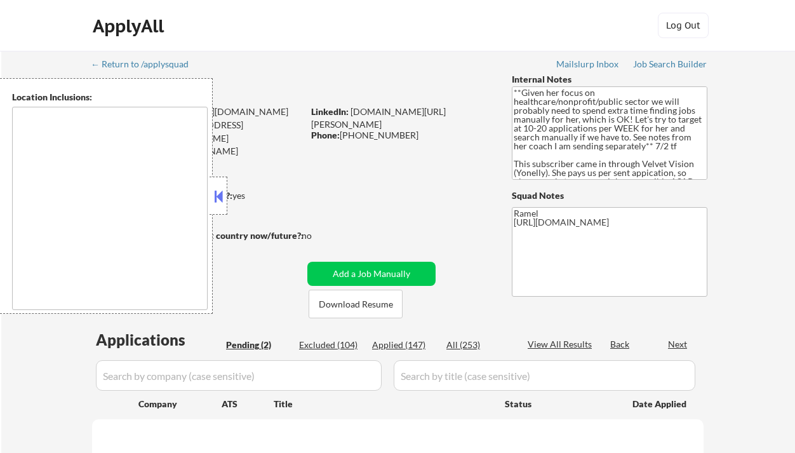
select select ""pending""
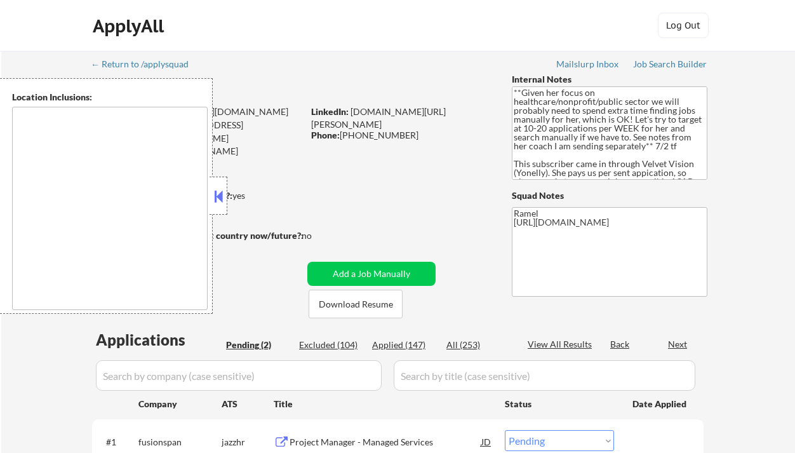
type textarea "[GEOGRAPHIC_DATA], ON [GEOGRAPHIC_DATA], ON [GEOGRAPHIC_DATA], ON [GEOGRAPHIC_D…"
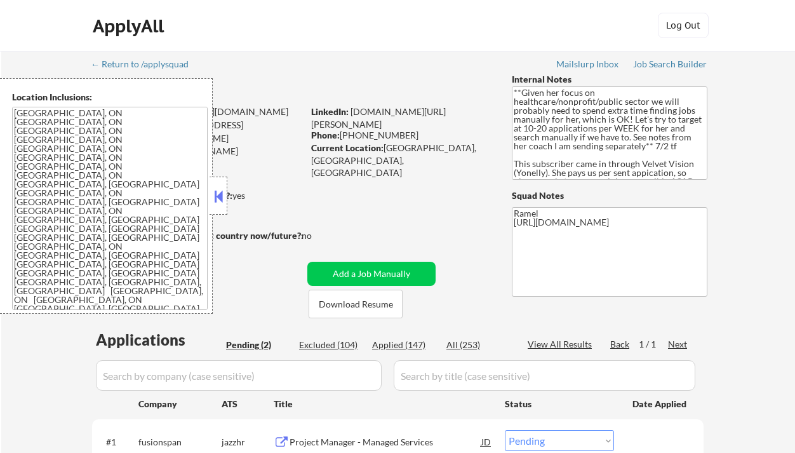
click at [220, 190] on button at bounding box center [218, 196] width 14 height 19
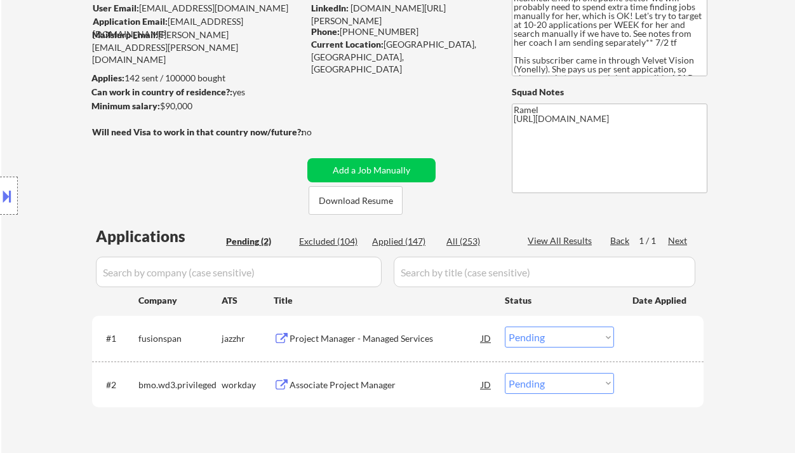
scroll to position [132, 0]
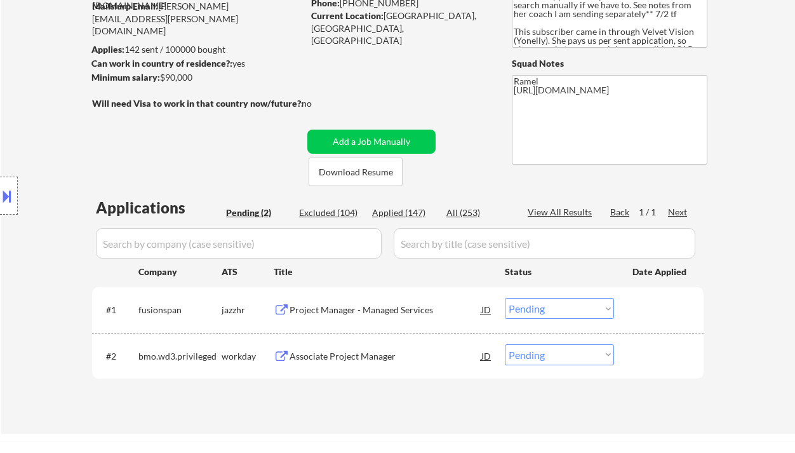
click at [14, 63] on div "← Return to /applysquad Mailslurp Inbox Job Search Builder [PERSON_NAME] User E…" at bounding box center [397, 176] width 793 height 515
click at [317, 313] on div "Project Manager - Managed Services" at bounding box center [385, 309] width 192 height 13
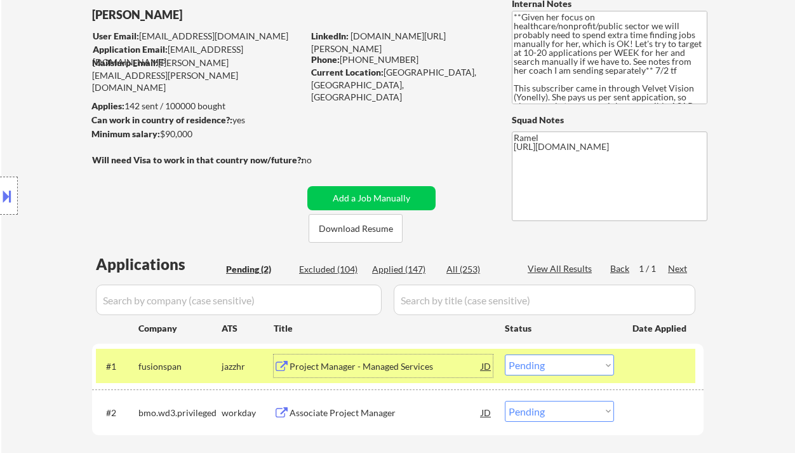
scroll to position [63, 0]
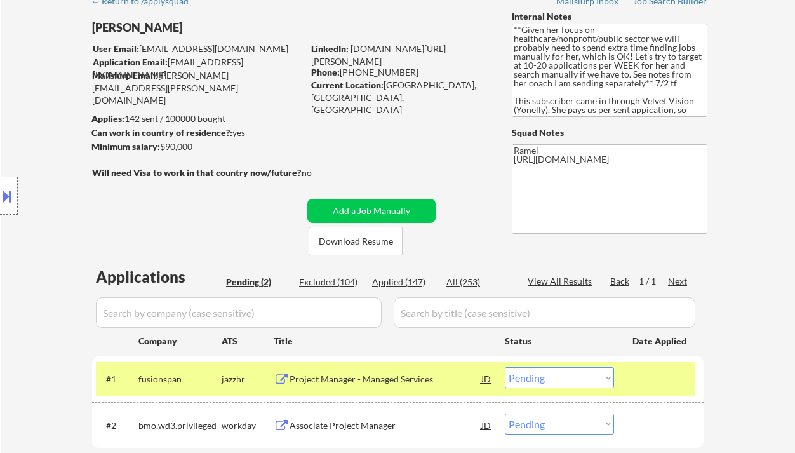
click at [467, 69] on div "Phone: [PHONE_NUMBER]" at bounding box center [401, 72] width 180 height 13
click at [567, 380] on select "Choose an option... Pending Applied Excluded (Questions) Excluded (Expired) Exc…" at bounding box center [559, 377] width 109 height 21
click at [505, 367] on select "Choose an option... Pending Applied Excluded (Questions) Excluded (Expired) Exc…" at bounding box center [559, 377] width 109 height 21
select select ""pending""
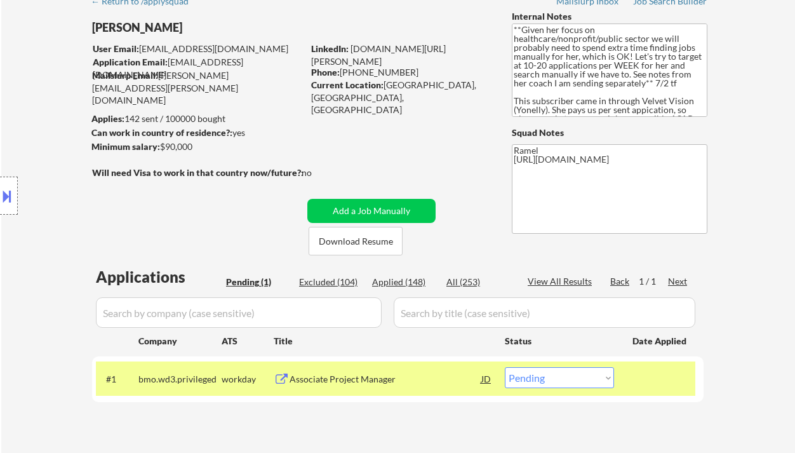
click at [22, 29] on div "← Return to /applysquad Mailslurp Inbox Job Search Builder [PERSON_NAME] User E…" at bounding box center [397, 222] width 793 height 469
